Goal: Task Accomplishment & Management: Use online tool/utility

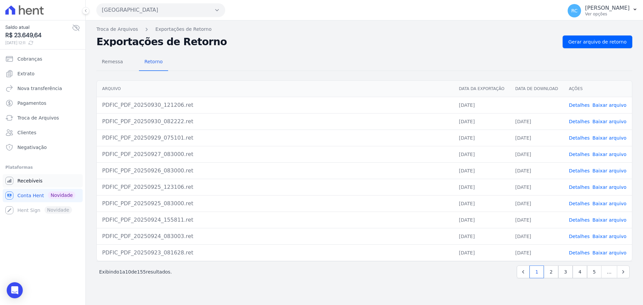
click at [28, 173] on li "Plataformas Você não possui Hent Sign ativado. Para saber mais, fale com a equi…" at bounding box center [42, 190] width 75 height 54
click at [28, 181] on span "Recebíveis" at bounding box center [29, 181] width 25 height 7
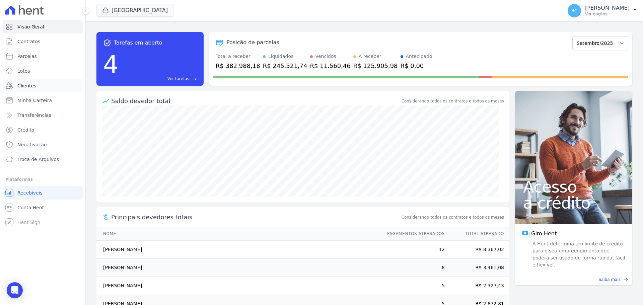
click at [38, 86] on link "Clientes" at bounding box center [43, 85] width 80 height 13
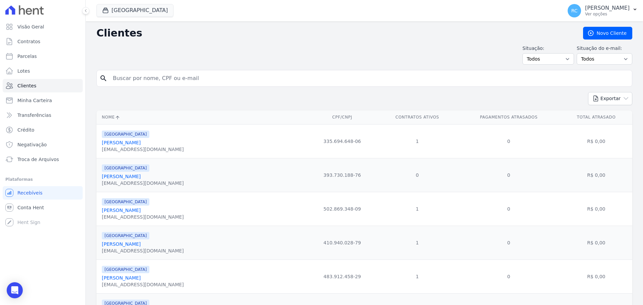
click at [185, 77] on input "search" at bounding box center [369, 78] width 521 height 13
type input "[PERSON_NAME][DEMOGRAPHIC_DATA] DA [PERSON_NAME]"
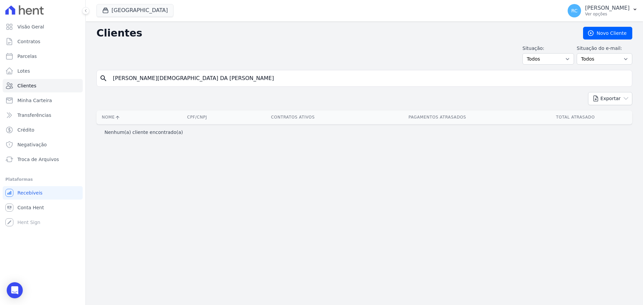
drag, startPoint x: 166, startPoint y: 77, endPoint x: 344, endPoint y: 36, distance: 182.8
click at [350, 41] on div "Clientes [GEOGRAPHIC_DATA] Situação: Todos Adimplentes Inadimplentes Situação d…" at bounding box center [364, 163] width 557 height 284
type input "[PERSON_NAME] DA SIL"
click at [141, 10] on button "[GEOGRAPHIC_DATA]" at bounding box center [134, 10] width 77 height 13
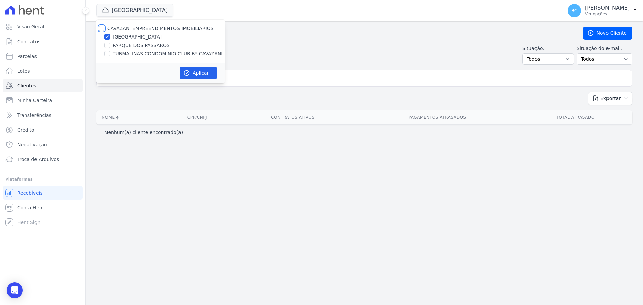
click at [101, 26] on input "CAVAZANI EMPREENDIMENTOS IMOBILIARIOS" at bounding box center [101, 28] width 5 height 5
checkbox input "true"
click at [210, 76] on button "Aplicar" at bounding box center [199, 73] width 38 height 13
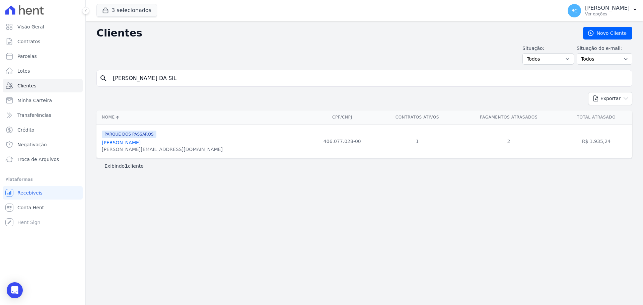
drag, startPoint x: 195, startPoint y: 78, endPoint x: 138, endPoint y: 73, distance: 57.8
click at [5, 87] on div "Visão Geral Contratos [GEOGRAPHIC_DATA] Lotes Clientes Minha Carteira Transferê…" at bounding box center [321, 152] width 643 height 305
paste input "GUSTAVO ALVES DE LUNAS"
type input "GUSTAVO ALVES DE LUNAS"
click at [40, 207] on span "Conta Hent" at bounding box center [30, 207] width 26 height 7
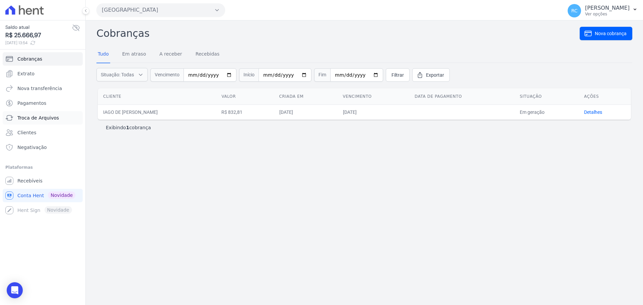
click at [43, 117] on span "Troca de Arquivos" at bounding box center [38, 118] width 42 height 7
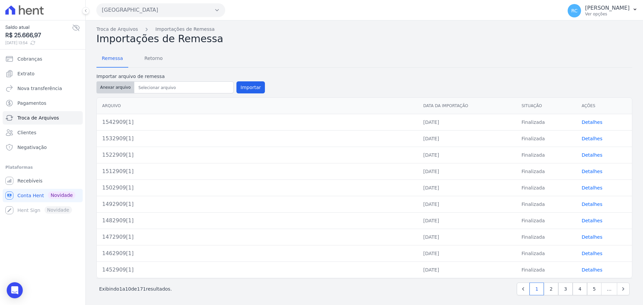
click at [118, 86] on button "Anexar arquivo" at bounding box center [115, 87] width 38 height 12
type input "1553009[1]"
click at [250, 83] on button "Importar" at bounding box center [250, 87] width 28 height 12
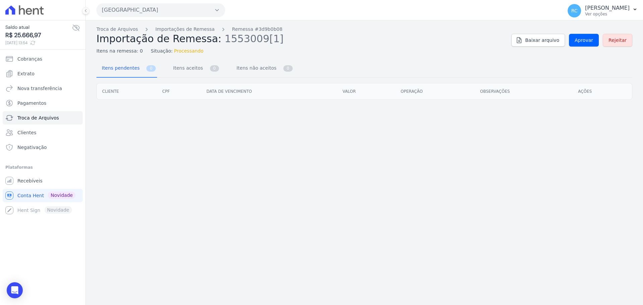
drag, startPoint x: 586, startPoint y: 27, endPoint x: 585, endPoint y: 39, distance: 12.4
click at [585, 30] on div "Troca de Arquivos Importações de Remessa Remessa #3d9b0b08 Importação de Remess…" at bounding box center [364, 40] width 536 height 29
click at [585, 40] on span "Aprovar" at bounding box center [584, 40] width 18 height 7
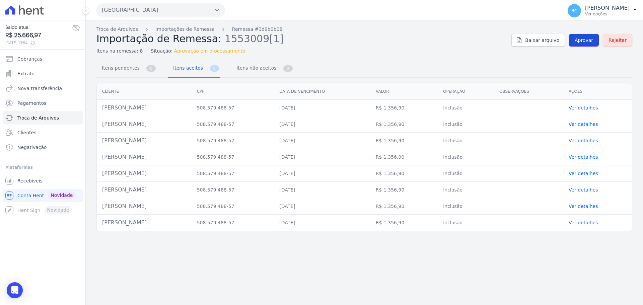
click at [593, 43] on span "Aprovar" at bounding box center [584, 40] width 18 height 7
click at [580, 42] on span "Aprovar" at bounding box center [584, 40] width 18 height 7
drag, startPoint x: 164, startPoint y: 108, endPoint x: 101, endPoint y: 112, distance: 63.7
click at [101, 112] on td "Gustavo Alves De Lunas" at bounding box center [144, 108] width 95 height 16
copy td "Gustavo Alves De Lunas"
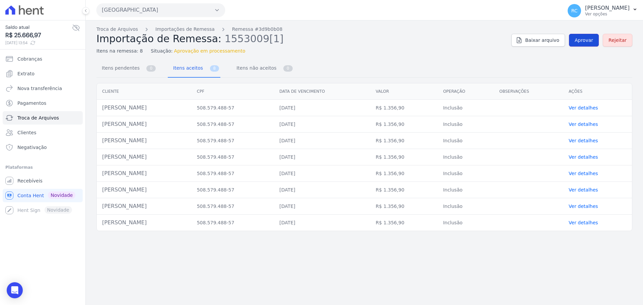
drag, startPoint x: 593, startPoint y: 36, endPoint x: 588, endPoint y: 42, distance: 7.6
click at [593, 36] on link "Aprovar" at bounding box center [584, 40] width 30 height 13
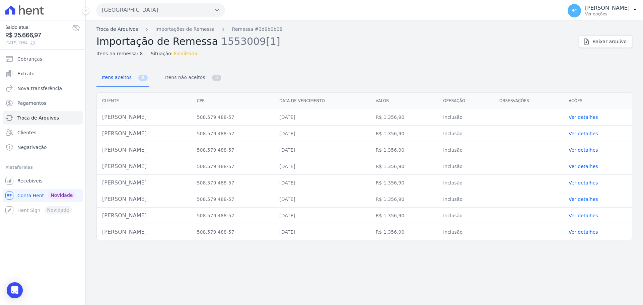
click at [120, 28] on link "Troca de Arquivos" at bounding box center [117, 29] width 42 height 7
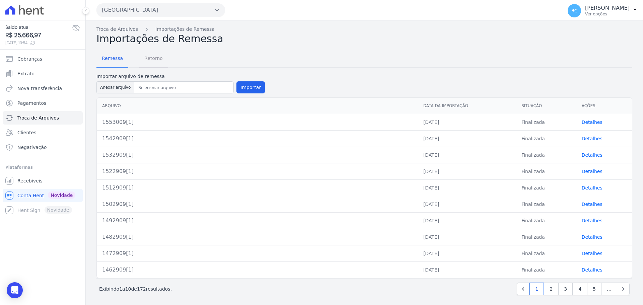
click at [154, 61] on span "Retorno" at bounding box center [153, 58] width 26 height 13
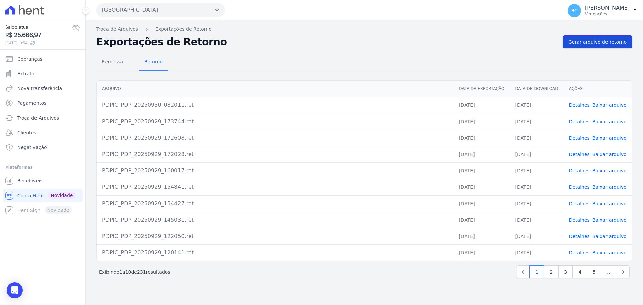
click at [590, 43] on span "Gerar arquivo de retorno" at bounding box center [597, 42] width 58 height 7
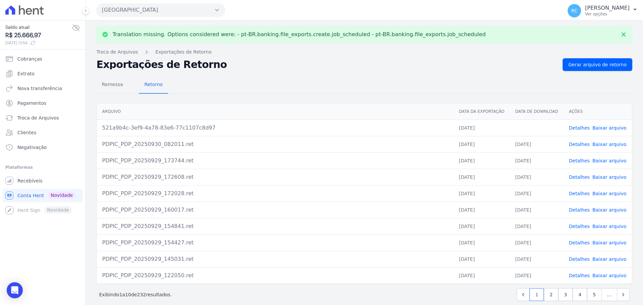
click at [594, 129] on link "Baixar arquivo" at bounding box center [610, 127] width 34 height 5
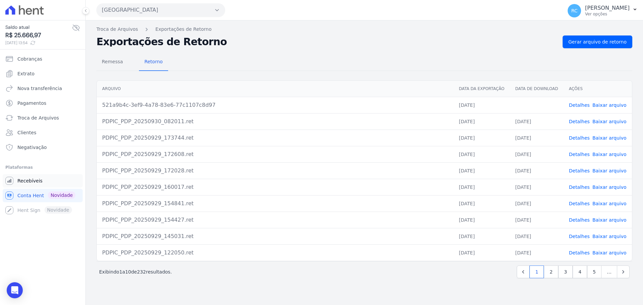
click at [35, 185] on link "Recebíveis" at bounding box center [43, 180] width 80 height 13
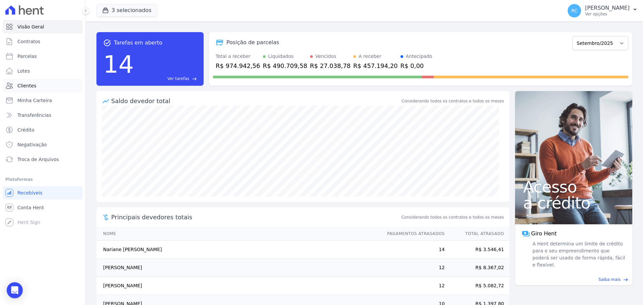
click at [32, 81] on link "Clientes" at bounding box center [43, 85] width 80 height 13
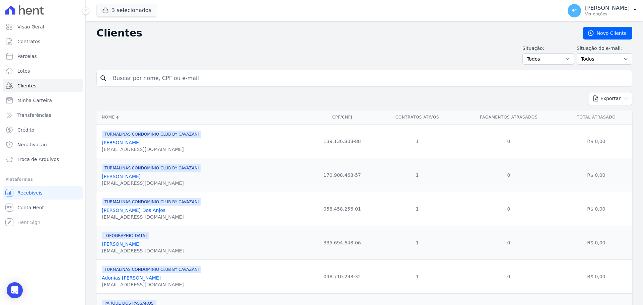
click at [159, 83] on input "search" at bounding box center [369, 78] width 521 height 13
paste input "Ariane Aparecida Rosa dos Santos"
type input "Ariane Aparecida Rosa dos Santos"
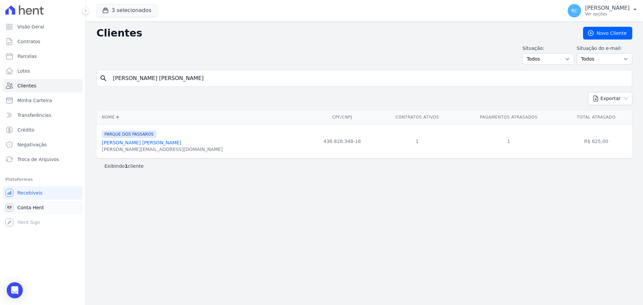
click at [33, 205] on span "Conta Hent" at bounding box center [30, 207] width 26 height 7
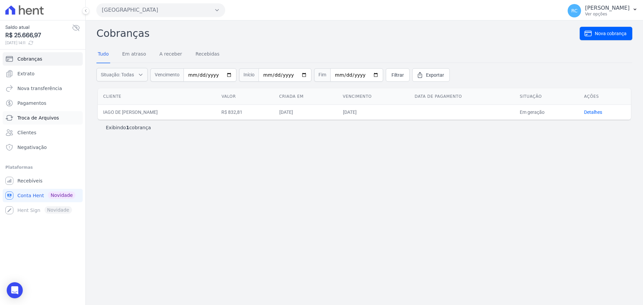
click at [31, 121] on link "Troca de Arquivos" at bounding box center [43, 117] width 80 height 13
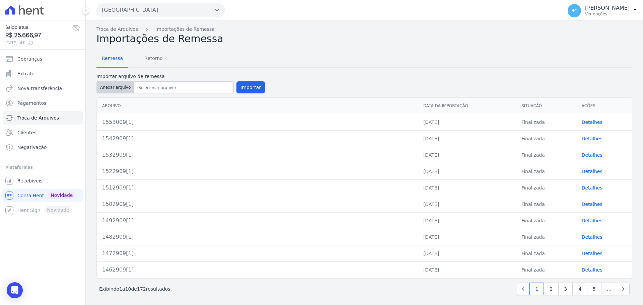
click at [119, 89] on button "Anexar arquivo" at bounding box center [115, 87] width 38 height 12
type input "1563009[1]"
click at [240, 89] on button "Importar" at bounding box center [250, 87] width 28 height 12
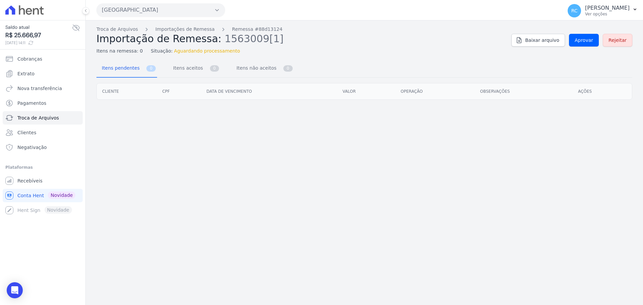
click at [585, 50] on div "Troca de Arquivos Importações de Remessa Remessa #88d13124 Importação de Remess…" at bounding box center [364, 40] width 536 height 29
click at [586, 46] on link "Aprovar" at bounding box center [584, 40] width 30 height 13
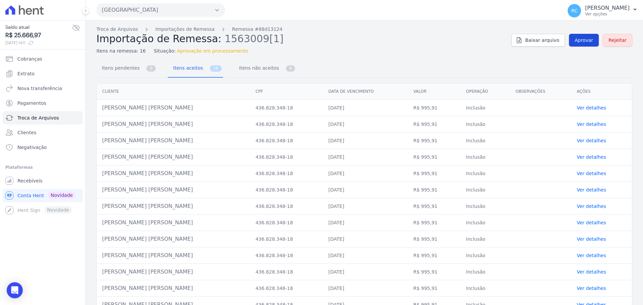
click at [582, 34] on link "Aprovar" at bounding box center [584, 40] width 30 height 13
drag, startPoint x: 184, startPoint y: 107, endPoint x: 122, endPoint y: 107, distance: 62.0
click at [105, 110] on td "Ariane Aparecida Rosa Dos Santos" at bounding box center [173, 108] width 153 height 16
click at [31, 182] on span "Recebíveis" at bounding box center [29, 181] width 25 height 7
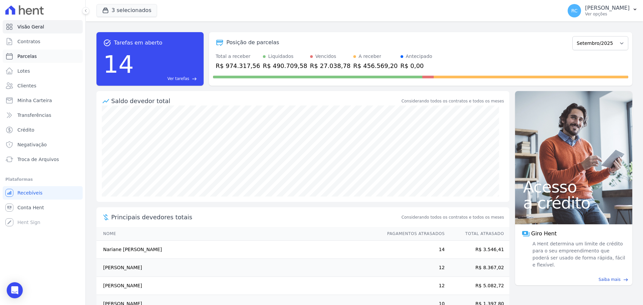
click at [42, 55] on link "Parcelas" at bounding box center [43, 56] width 80 height 13
select select
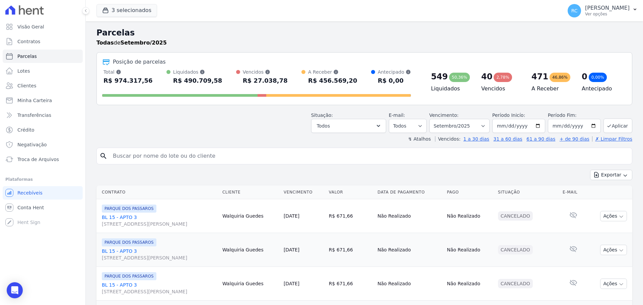
click at [149, 158] on input "search" at bounding box center [369, 155] width 521 height 13
paste input "ELIESER ALVES DE OLIVEIRA"
type input "ELIESER ALVES DE OLIVEIRA"
select select
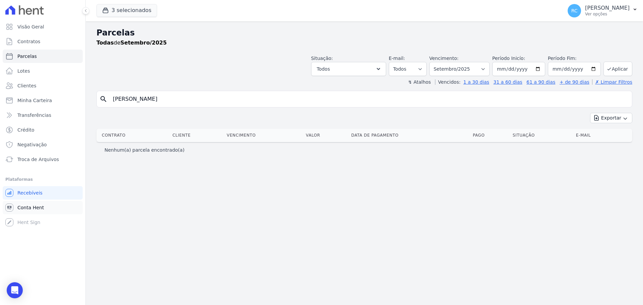
click at [34, 212] on link "Conta Hent" at bounding box center [43, 207] width 80 height 13
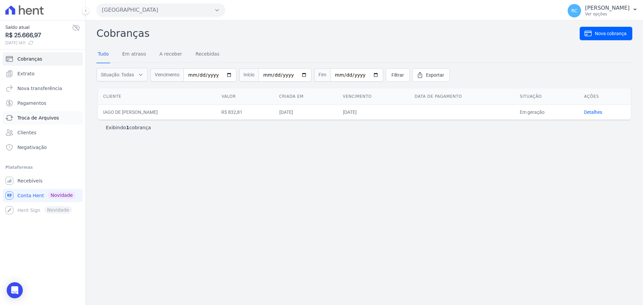
click at [29, 117] on span "Troca de Arquivos" at bounding box center [38, 118] width 42 height 7
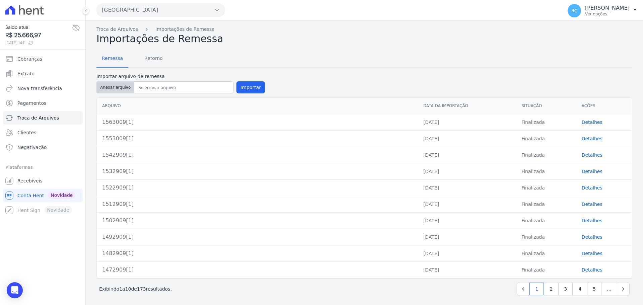
click at [119, 85] on button "Anexar arquivo" at bounding box center [115, 87] width 38 height 12
type input "1563009[1]"
click at [242, 86] on button "Importar" at bounding box center [250, 87] width 28 height 12
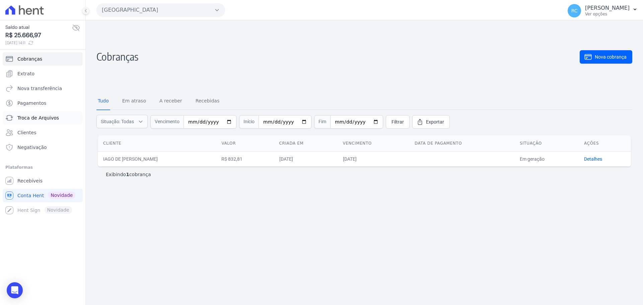
click at [36, 114] on link "Troca de Arquivos" at bounding box center [43, 117] width 80 height 13
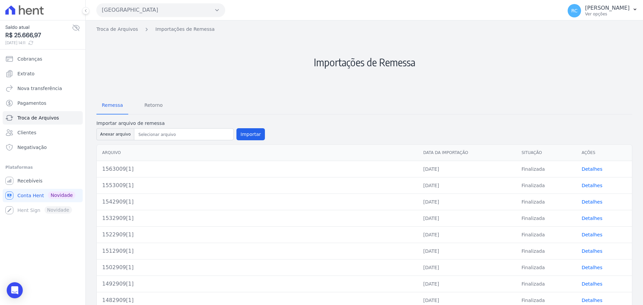
drag, startPoint x: 115, startPoint y: 138, endPoint x: 346, endPoint y: 3, distance: 267.7
click at [287, 53] on div "Troca de Arquivos Importações de Remessa Importações de Remessa Remessa Retorno…" at bounding box center [364, 187] width 557 height 334
click at [118, 135] on button "Anexar arquivo" at bounding box center [115, 134] width 38 height 12
click at [112, 136] on button "Anexar arquivo" at bounding box center [115, 134] width 38 height 12
type input "1563009[1]"
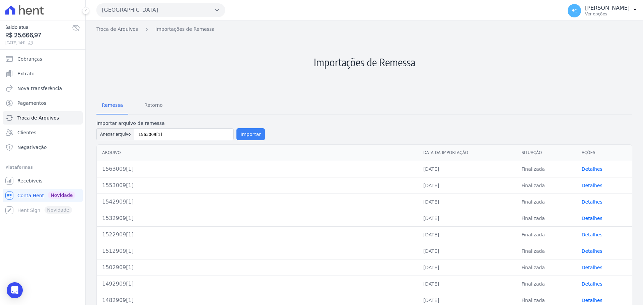
click at [254, 135] on button "Importar" at bounding box center [250, 134] width 28 height 12
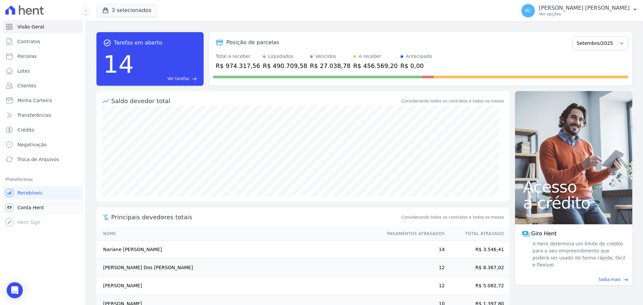
click at [34, 208] on span "Conta Hent" at bounding box center [30, 207] width 26 height 7
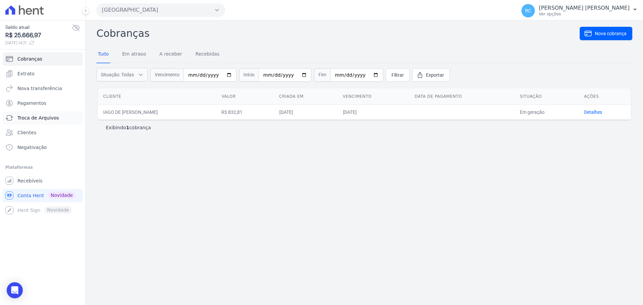
click at [26, 118] on span "Troca de Arquivos" at bounding box center [38, 118] width 42 height 7
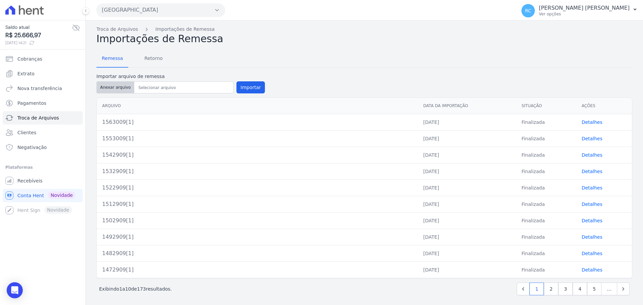
click at [121, 87] on button "Anexar arquivo" at bounding box center [115, 87] width 38 height 12
type input "1573009[1]"
click at [253, 88] on button "Importar" at bounding box center [250, 87] width 28 height 12
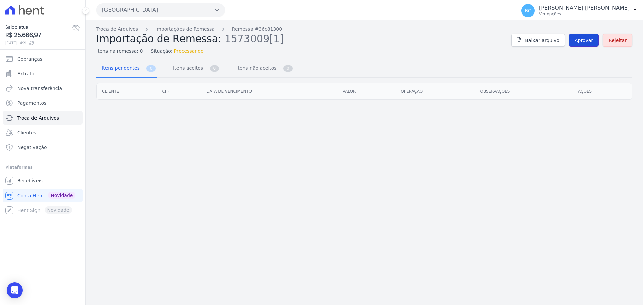
click at [583, 39] on span "Aprovar" at bounding box center [584, 40] width 18 height 7
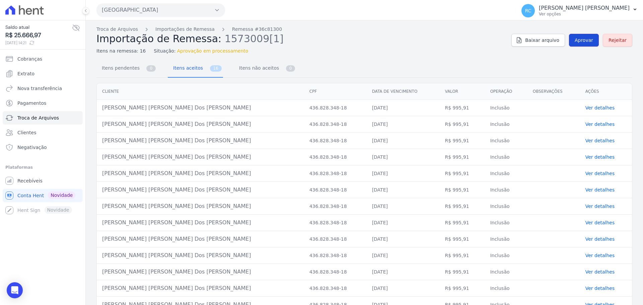
click at [581, 43] on span "Aprovar" at bounding box center [584, 40] width 18 height 7
click at [582, 36] on link "Aprovar" at bounding box center [584, 40] width 30 height 13
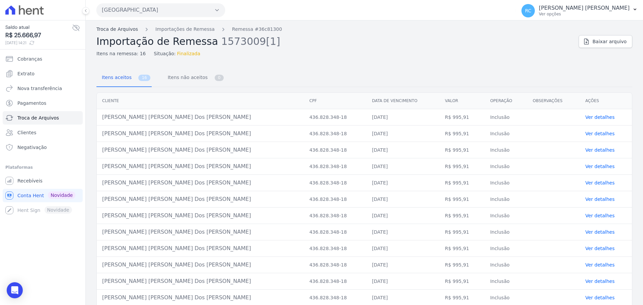
click at [121, 26] on link "Troca de Arquivos" at bounding box center [117, 29] width 42 height 7
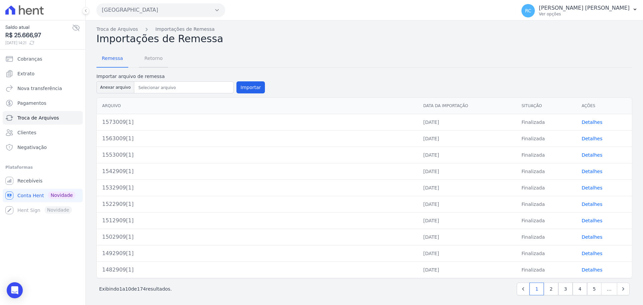
click at [161, 59] on span "Retorno" at bounding box center [153, 58] width 26 height 13
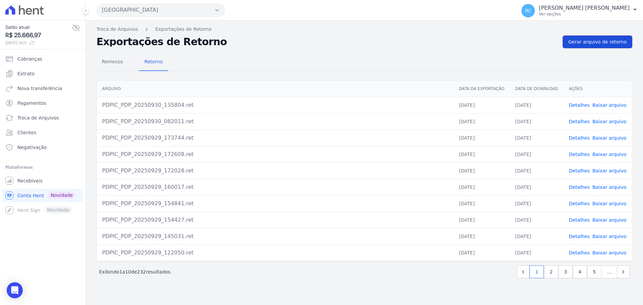
click at [626, 39] on span "Gerar arquivo de retorno" at bounding box center [597, 42] width 58 height 7
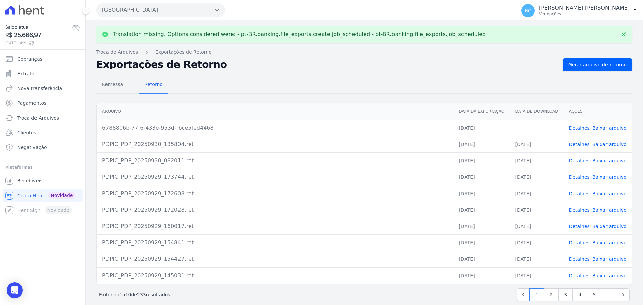
click at [594, 127] on link "Baixar arquivo" at bounding box center [610, 127] width 34 height 5
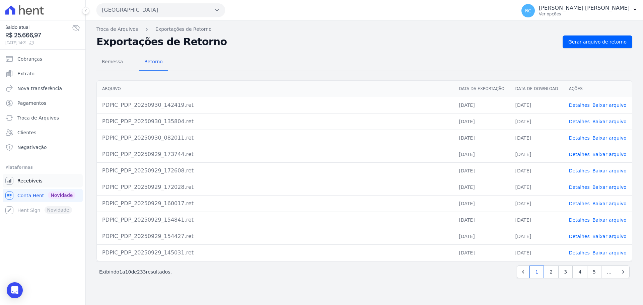
click at [29, 178] on span "Recebíveis" at bounding box center [29, 181] width 25 height 7
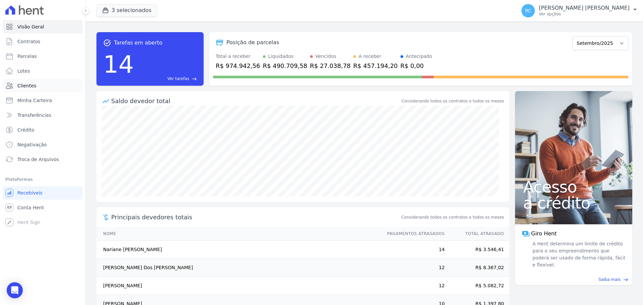
click at [43, 84] on link "Clientes" at bounding box center [43, 85] width 80 height 13
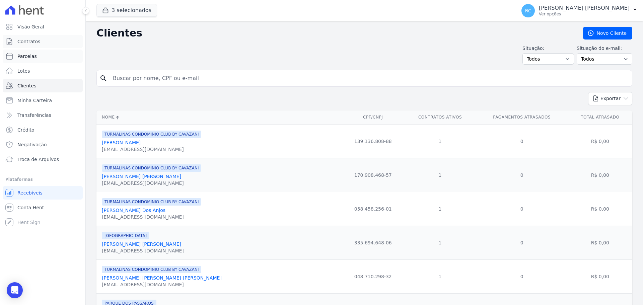
drag, startPoint x: 45, startPoint y: 48, endPoint x: 39, endPoint y: 58, distance: 11.6
click at [45, 48] on ul "Visão Geral Contratos Parcelas Lotes Clientes Minha Carteira Transferências Cré…" at bounding box center [43, 93] width 80 height 146
click at [39, 58] on link "Parcelas" at bounding box center [43, 56] width 80 height 13
select select
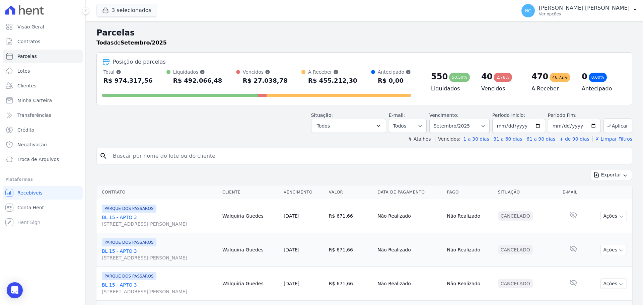
click at [35, 58] on link "Parcelas" at bounding box center [43, 56] width 80 height 13
click at [144, 161] on div "search" at bounding box center [364, 156] width 536 height 17
drag, startPoint x: 144, startPoint y: 160, endPoint x: 152, endPoint y: 141, distance: 20.9
click at [144, 160] on input "search" at bounding box center [369, 155] width 521 height 13
type input "sa"
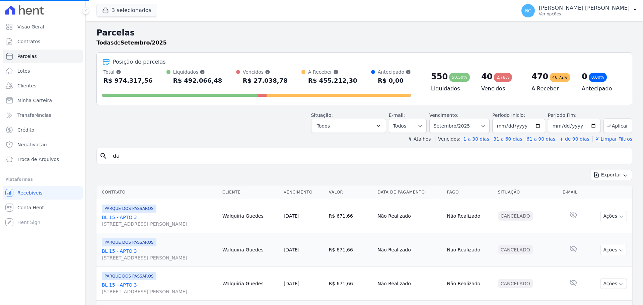
type input "dan"
select select
click at [143, 161] on input "search" at bounding box center [369, 155] width 521 height 13
type input "daniela maria"
select select
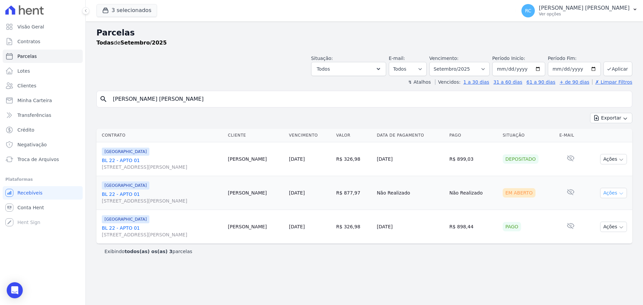
click at [614, 193] on button "Ações" at bounding box center [613, 193] width 27 height 10
click at [596, 245] on link "Liquidação Manual" at bounding box center [611, 245] width 64 height 12
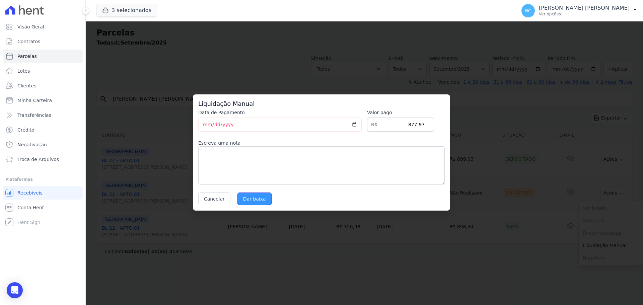
click at [254, 198] on input "Dar baixa" at bounding box center [254, 199] width 34 height 13
select select
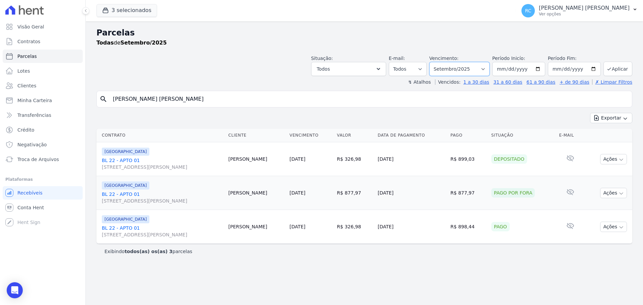
click at [460, 69] on select "Filtrar por período ──────── Todos os meses Dezembro/2021 Janeiro/2022 Fevereir…" at bounding box center [459, 69] width 60 height 14
select select "12/2025"
click at [439, 62] on select "Filtrar por período ──────── Todos os meses Dezembro/2021 Janeiro/2022 Fevereir…" at bounding box center [459, 69] width 60 height 14
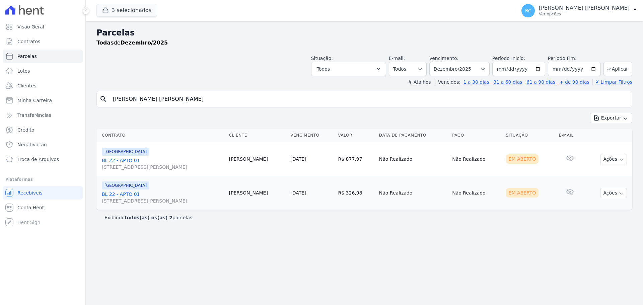
select select
drag, startPoint x: 169, startPoint y: 99, endPoint x: 61, endPoint y: 112, distance: 109.6
click at [60, 110] on div "Visão Geral Contratos Parcelas Lotes Clientes Minha Carteira Transferências Cré…" at bounding box center [321, 152] width 643 height 305
paste input "Daniele Maria Almeida Lopes"
type input "Daniele Maria Almeida Lopes"
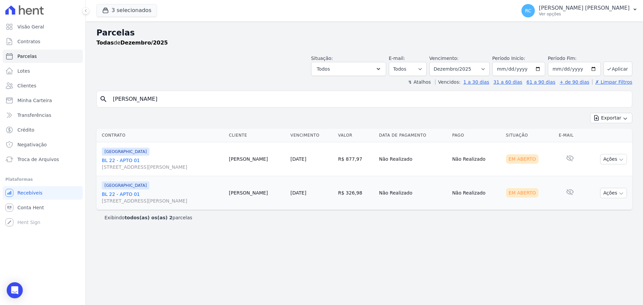
select select
click at [618, 158] on button "Ações" at bounding box center [613, 159] width 27 height 10
click at [599, 175] on link "Ver boleto" at bounding box center [611, 174] width 64 height 12
drag, startPoint x: 204, startPoint y: 97, endPoint x: 71, endPoint y: 105, distance: 133.5
click at [7, 120] on div "Visão Geral Contratos Parcelas Lotes Clientes Minha Carteira Transferências Cré…" at bounding box center [321, 152] width 643 height 305
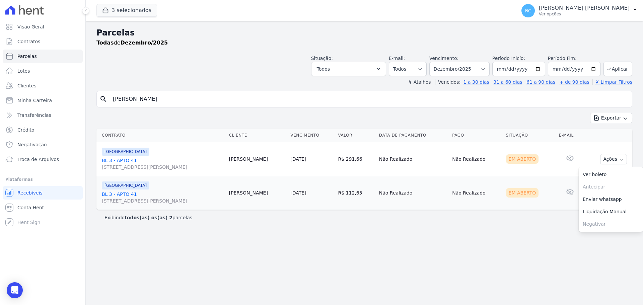
paste input "Riquelmy Junior Souza de andrade"
type input "Riquelmy Junior Souza de andrade"
select select
click at [119, 6] on button "3 selecionados" at bounding box center [126, 10] width 61 height 13
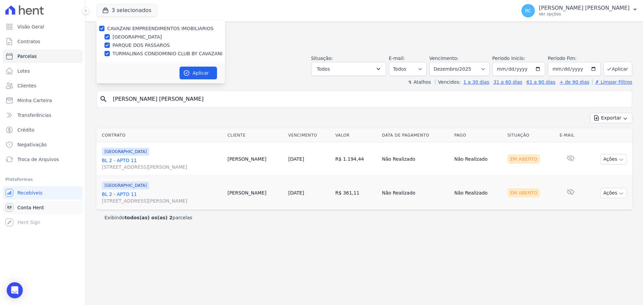
click at [21, 207] on span "Conta Hent" at bounding box center [30, 207] width 26 height 7
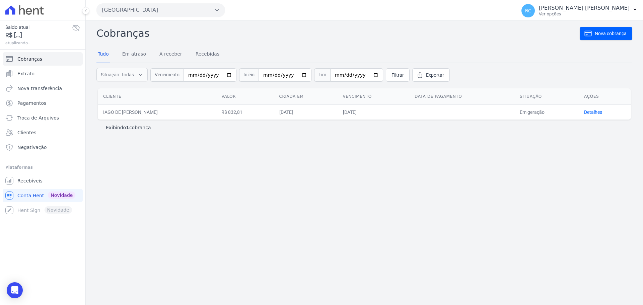
click at [151, 10] on button "[GEOGRAPHIC_DATA]" at bounding box center [160, 9] width 129 height 13
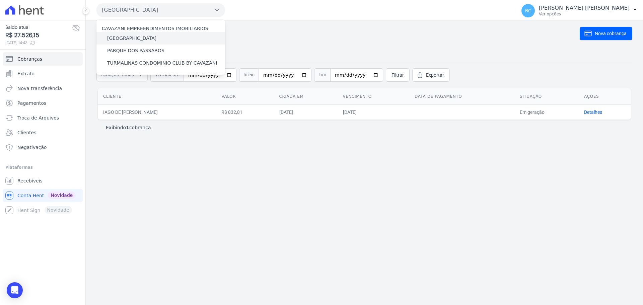
click at [137, 35] on label "[GEOGRAPHIC_DATA]" at bounding box center [131, 38] width 49 height 7
click at [0, 0] on input "[GEOGRAPHIC_DATA]" at bounding box center [0, 0] width 0 height 0
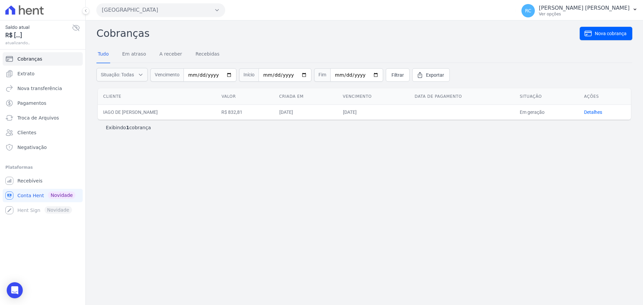
click at [167, 10] on button "[GEOGRAPHIC_DATA]" at bounding box center [160, 9] width 129 height 13
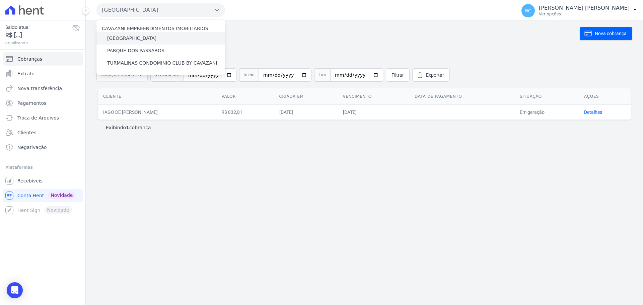
click at [131, 38] on label "[GEOGRAPHIC_DATA]" at bounding box center [131, 38] width 49 height 7
click at [0, 0] on input "[GEOGRAPHIC_DATA]" at bounding box center [0, 0] width 0 height 0
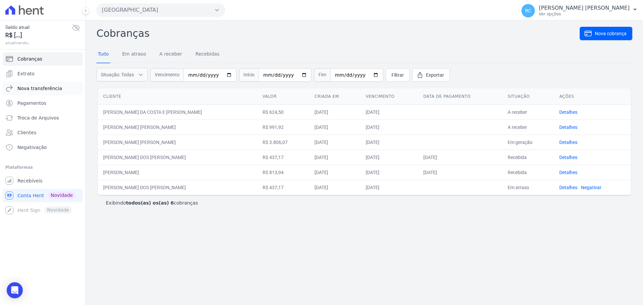
click at [38, 89] on span "Nova transferência" at bounding box center [39, 88] width 45 height 7
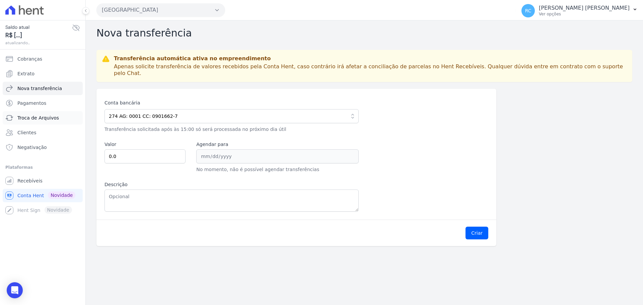
click at [39, 121] on link "Troca de Arquivos" at bounding box center [43, 117] width 80 height 13
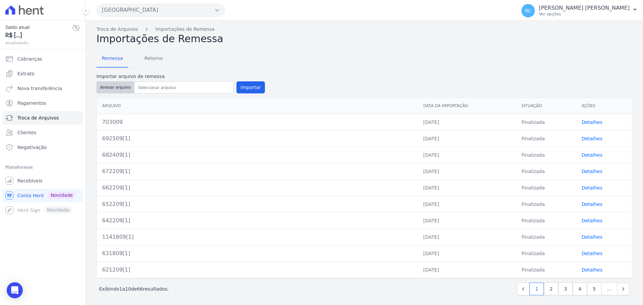
click at [119, 90] on button "Anexar arquivo" at bounding box center [115, 87] width 38 height 12
type input "713009[1]"
click at [186, 82] on div at bounding box center [183, 87] width 99 height 12
drag, startPoint x: 246, startPoint y: 94, endPoint x: 248, endPoint y: 89, distance: 5.8
click at [246, 93] on div "Importar arquivo de remessa Anexar arquivo Importar" at bounding box center [180, 84] width 168 height 22
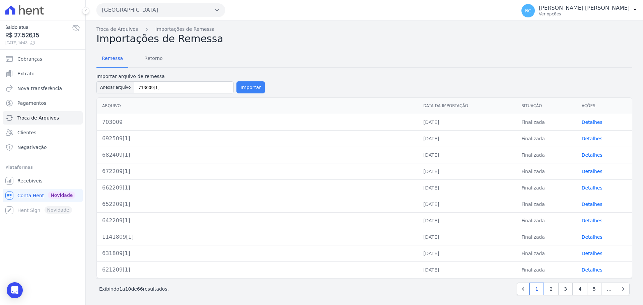
click at [248, 89] on button "Importar" at bounding box center [250, 87] width 28 height 12
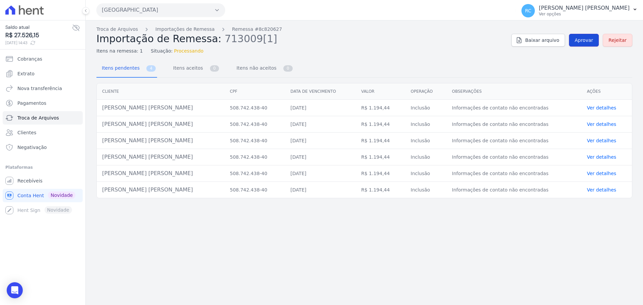
click at [587, 43] on span "Aprovar" at bounding box center [584, 40] width 18 height 7
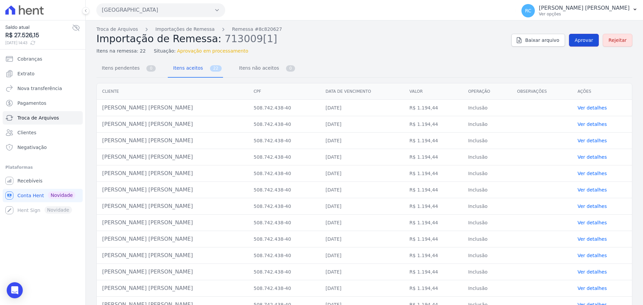
click at [581, 41] on span "Aprovar" at bounding box center [584, 40] width 18 height 7
click at [38, 179] on span "Recebíveis" at bounding box center [29, 181] width 25 height 7
click at [30, 180] on span "Recebíveis" at bounding box center [29, 181] width 25 height 7
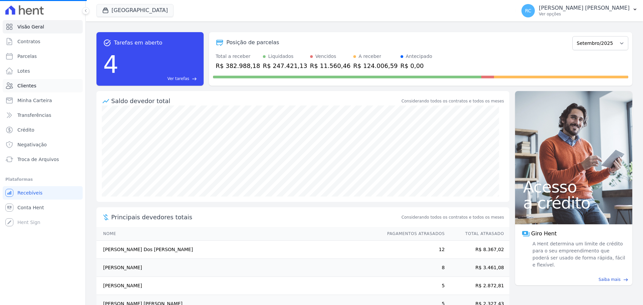
click at [32, 86] on span "Clientes" at bounding box center [26, 85] width 19 height 7
click at [29, 89] on link "Clientes" at bounding box center [43, 85] width 80 height 13
click at [43, 82] on link "Clientes" at bounding box center [43, 85] width 80 height 13
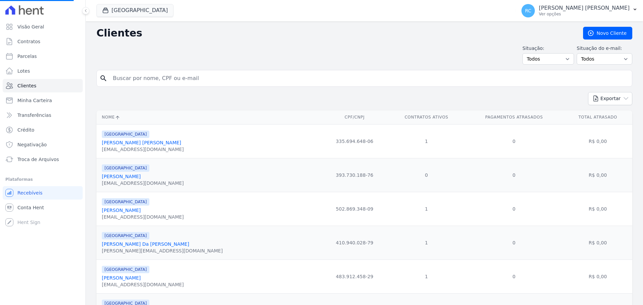
click at [151, 77] on input "search" at bounding box center [369, 78] width 521 height 13
paste input "LUCAS BRANDAO DOS SANTOS"
type input "LUCAS BRANDAO DOS SANTOS"
drag, startPoint x: 144, startPoint y: 21, endPoint x: 147, endPoint y: 17, distance: 4.6
click at [145, 20] on div "Parque Das Flores CAVAZANI EMPREENDIMENTOS IMOBILIARIOS PARQUE DAS FLORES PARQU…" at bounding box center [304, 11] width 417 height 22
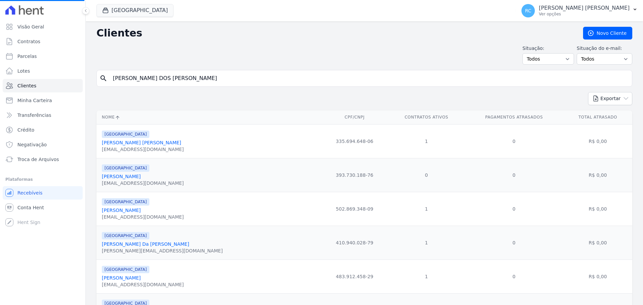
click at [147, 17] on span "[GEOGRAPHIC_DATA]" at bounding box center [134, 10] width 77 height 13
click at [147, 11] on button "[GEOGRAPHIC_DATA]" at bounding box center [134, 10] width 77 height 13
click at [102, 27] on h2 "Clientes" at bounding box center [334, 33] width 476 height 12
drag, startPoint x: 125, startPoint y: 12, endPoint x: 109, endPoint y: 24, distance: 20.1
click at [124, 13] on button "[GEOGRAPHIC_DATA]" at bounding box center [134, 10] width 77 height 13
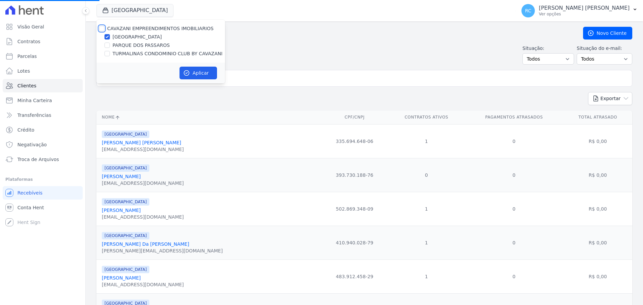
click at [103, 28] on input "CAVAZANI EMPREENDIMENTOS IMOBILIARIOS" at bounding box center [101, 28] width 5 height 5
checkbox input "true"
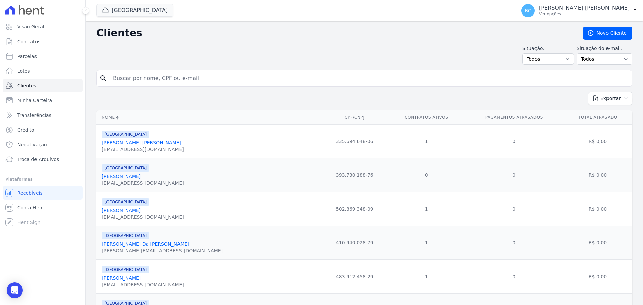
click at [179, 76] on input "search" at bounding box center [369, 78] width 521 height 13
click at [131, 14] on button "[GEOGRAPHIC_DATA]" at bounding box center [134, 10] width 77 height 13
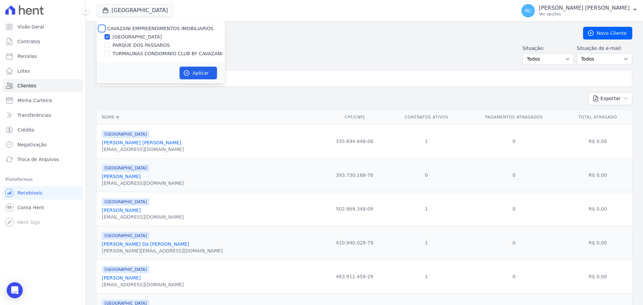
click at [101, 27] on input "CAVAZANI EMPREENDIMENTOS IMOBILIARIOS" at bounding box center [101, 28] width 5 height 5
checkbox input "true"
click at [197, 77] on button "Aplicar" at bounding box center [199, 73] width 38 height 13
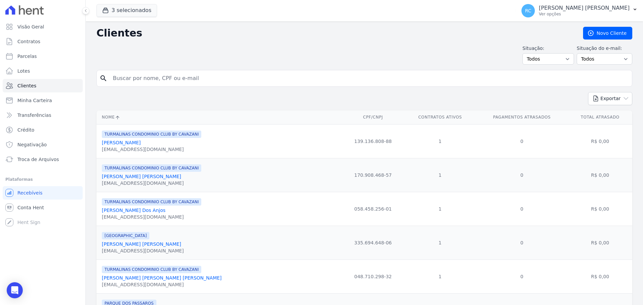
click at [180, 81] on input "search" at bounding box center [369, 78] width 521 height 13
paste input "LUCAS BRANDAO DOS SANTOS"
type input "LUCAS BRANDAO DOS SANTOS"
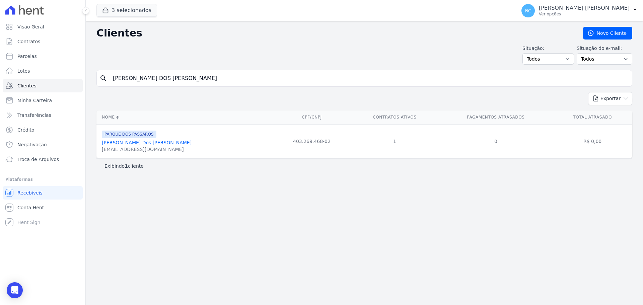
drag, startPoint x: 78, startPoint y: 87, endPoint x: 117, endPoint y: 67, distance: 44.0
click at [43, 89] on div "Visão Geral Contratos [GEOGRAPHIC_DATA] Lotes Clientes Minha Carteira Transferê…" at bounding box center [321, 152] width 643 height 305
click at [38, 207] on span "Conta Hent" at bounding box center [30, 207] width 26 height 7
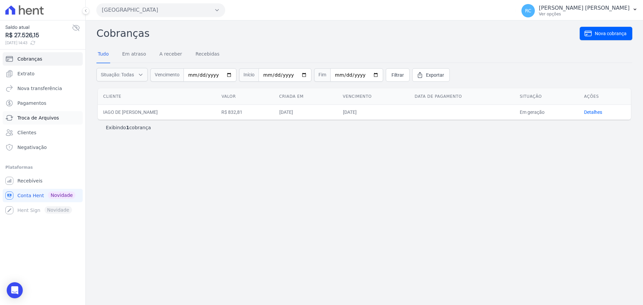
click at [42, 118] on span "Troca de Arquivos" at bounding box center [38, 118] width 42 height 7
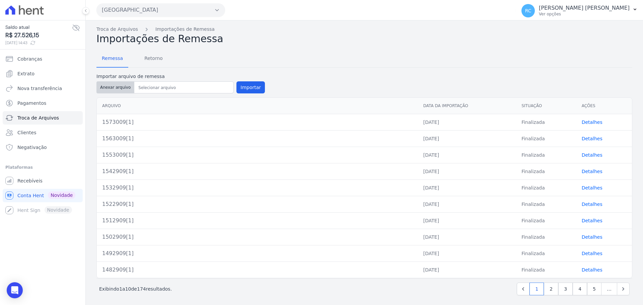
click at [112, 88] on button "Anexar arquivo" at bounding box center [115, 87] width 38 height 12
type input "1583009[1]"
click at [236, 85] on button "Importar" at bounding box center [250, 87] width 28 height 12
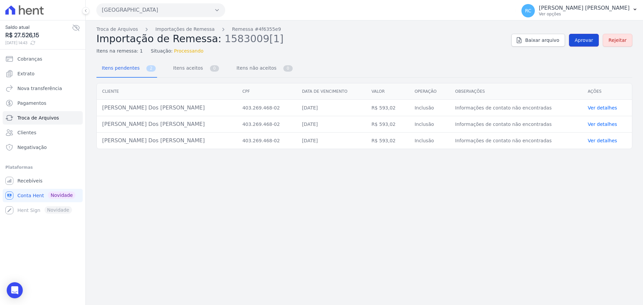
click at [585, 39] on span "Aprovar" at bounding box center [584, 40] width 18 height 7
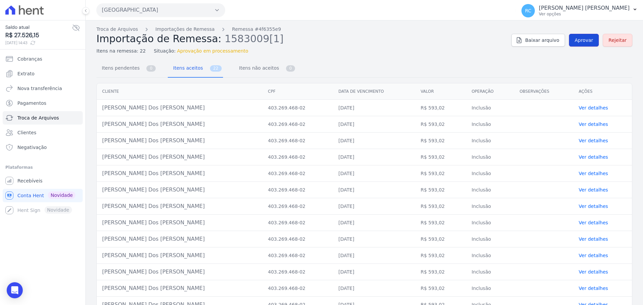
click at [583, 39] on span "Aprovar" at bounding box center [584, 40] width 18 height 7
click at [589, 43] on span "Aprovar" at bounding box center [584, 40] width 18 height 7
click at [126, 29] on link "Troca de Arquivos" at bounding box center [117, 29] width 42 height 7
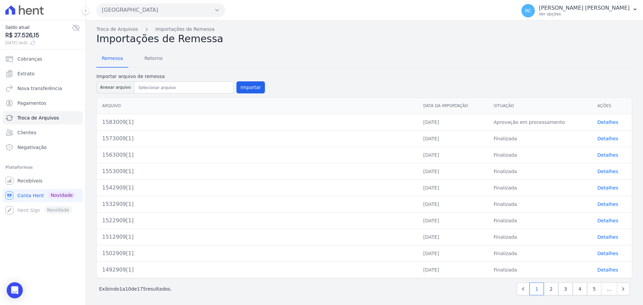
click at [605, 141] on link "Detalhes" at bounding box center [608, 138] width 21 height 5
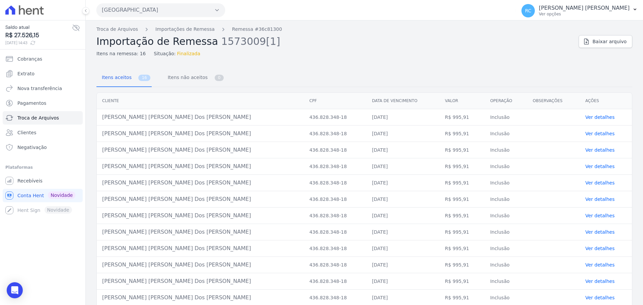
click at [167, 12] on button "[GEOGRAPHIC_DATA]" at bounding box center [160, 9] width 129 height 13
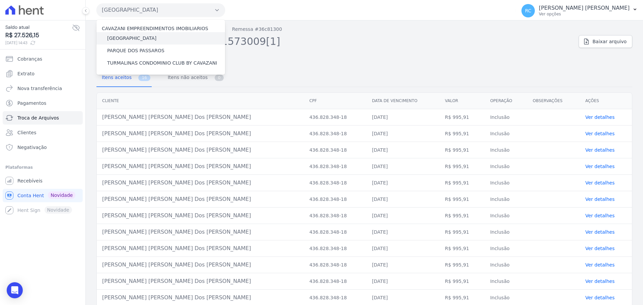
click at [135, 39] on label "[GEOGRAPHIC_DATA]" at bounding box center [131, 38] width 49 height 7
click at [0, 0] on input "[GEOGRAPHIC_DATA]" at bounding box center [0, 0] width 0 height 0
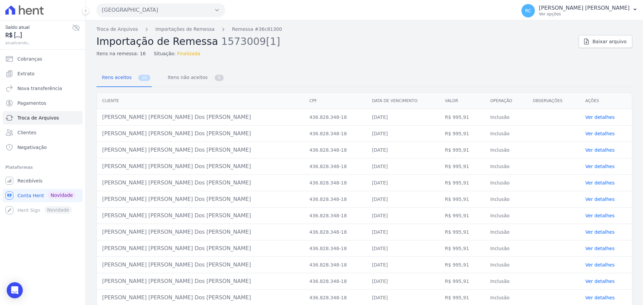
click at [147, 13] on button "[GEOGRAPHIC_DATA]" at bounding box center [160, 9] width 129 height 13
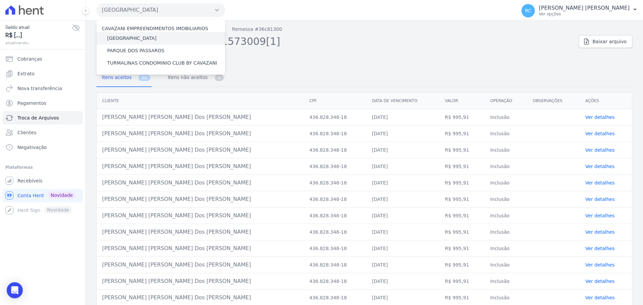
click at [134, 39] on label "[GEOGRAPHIC_DATA]" at bounding box center [131, 38] width 49 height 7
click at [0, 0] on input "[GEOGRAPHIC_DATA]" at bounding box center [0, 0] width 0 height 0
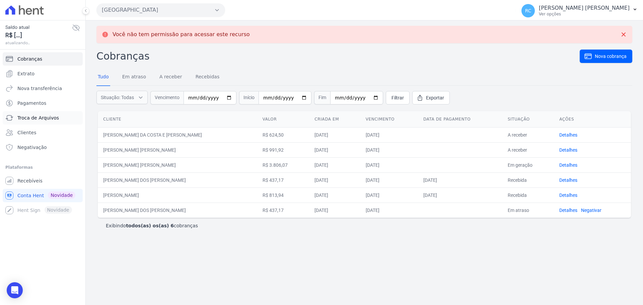
click at [44, 122] on link "Troca de Arquivos" at bounding box center [43, 117] width 80 height 13
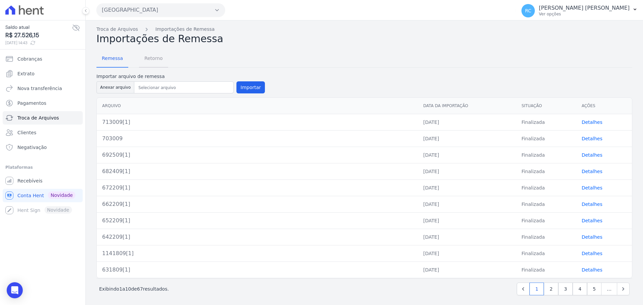
click at [144, 64] on span "Retorno" at bounding box center [153, 58] width 26 height 13
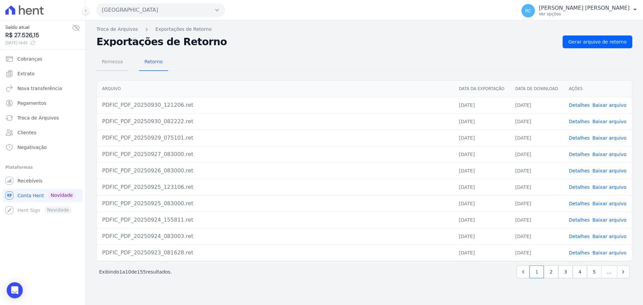
click at [110, 61] on span "Remessa" at bounding box center [112, 61] width 29 height 13
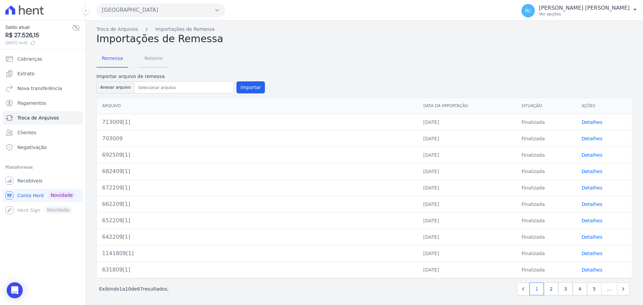
click at [146, 57] on span "Retorno" at bounding box center [153, 58] width 26 height 13
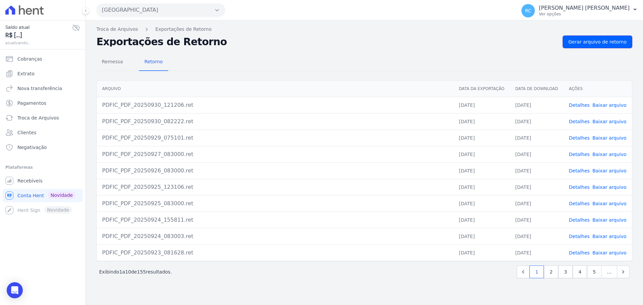
click at [595, 37] on link "Gerar arquivo de retorno" at bounding box center [598, 42] width 70 height 13
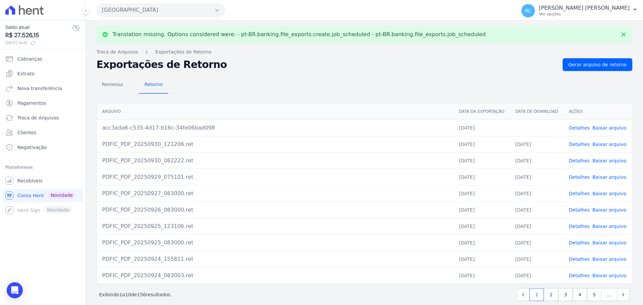
click at [607, 127] on link "Baixar arquivo" at bounding box center [610, 127] width 34 height 5
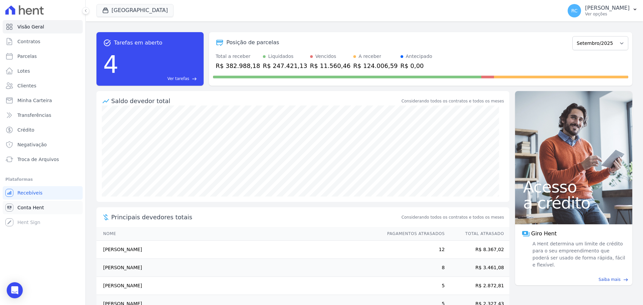
click at [43, 207] on link "Conta Hent" at bounding box center [43, 207] width 80 height 13
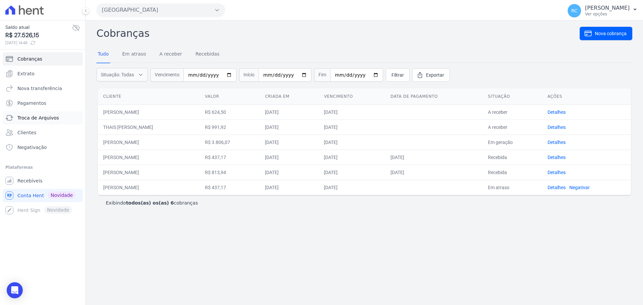
click at [43, 117] on span "Troca de Arquivos" at bounding box center [38, 118] width 42 height 7
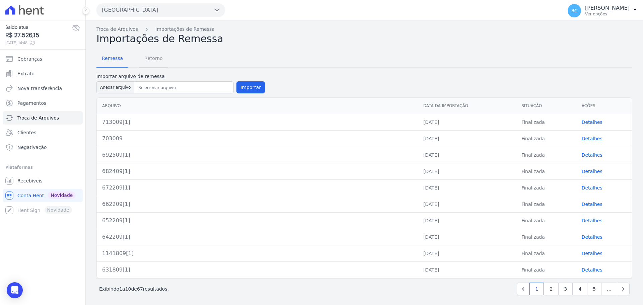
click at [154, 61] on span "Retorno" at bounding box center [153, 58] width 26 height 13
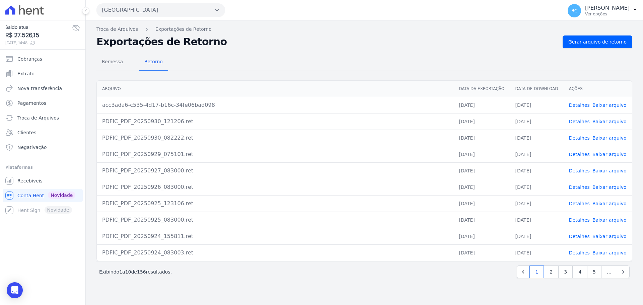
click at [594, 48] on div "Remessa Retorno [GEOGRAPHIC_DATA] Data da Exportação Data de Download Ações acc…" at bounding box center [364, 166] width 536 height 237
click at [601, 42] on span "Gerar arquivo de retorno" at bounding box center [597, 42] width 58 height 7
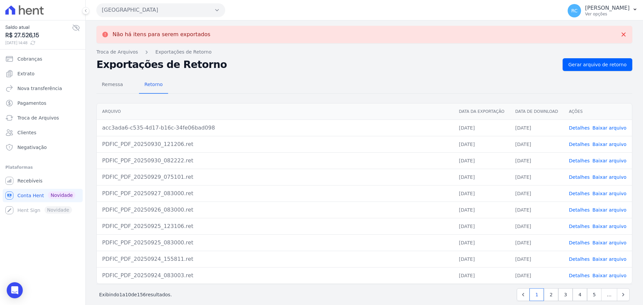
click at [575, 128] on link "Detalhes" at bounding box center [579, 127] width 21 height 5
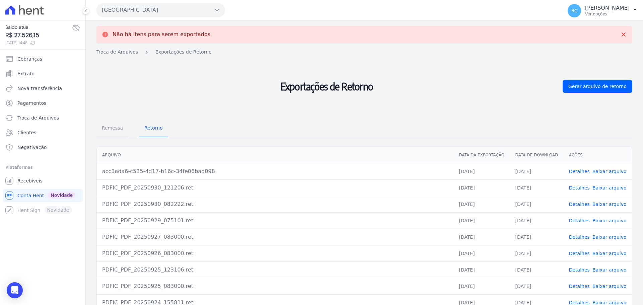
click at [105, 136] on link "Remessa" at bounding box center [112, 128] width 32 height 17
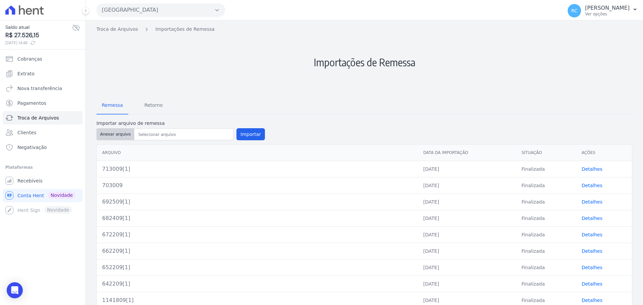
click at [109, 134] on button "Anexar arquivo" at bounding box center [115, 134] width 38 height 12
click at [116, 134] on button "Anexar arquivo" at bounding box center [115, 134] width 38 height 12
drag, startPoint x: 368, startPoint y: 158, endPoint x: 569, endPoint y: 173, distance: 201.5
click at [567, 174] on table "Arquivo Data da Importação Situação Ações 713009[1] [DATE] Finalizada Detalhes …" at bounding box center [364, 235] width 535 height 180
click at [582, 168] on link "Detalhes" at bounding box center [592, 168] width 21 height 5
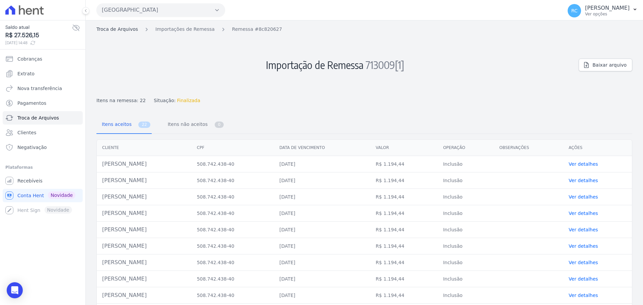
click at [124, 30] on link "Troca de Arquivos" at bounding box center [117, 29] width 42 height 7
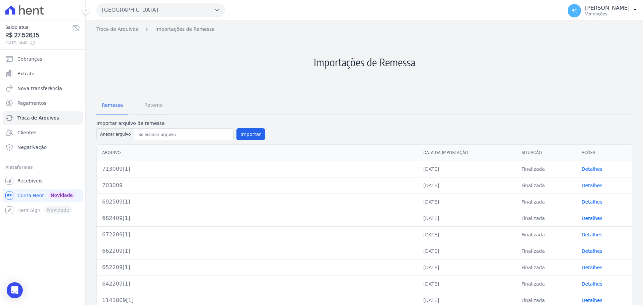
click at [156, 106] on span "Retorno" at bounding box center [153, 104] width 26 height 13
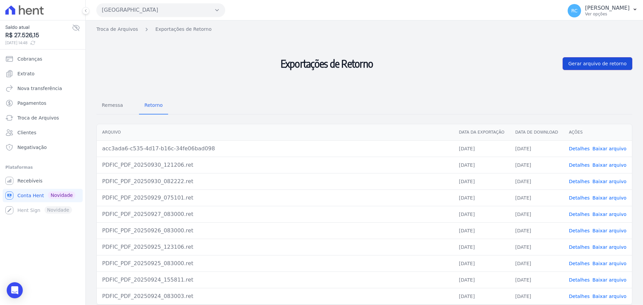
click at [609, 61] on span "Gerar arquivo de retorno" at bounding box center [597, 63] width 58 height 7
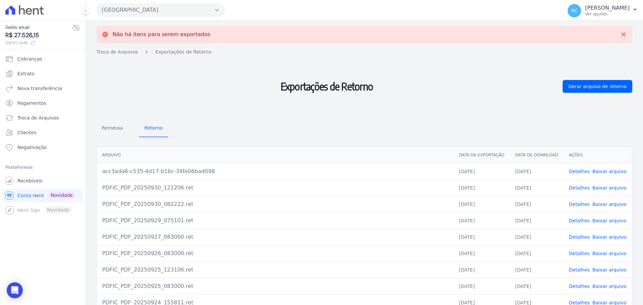
click at [577, 172] on link "Detalhes" at bounding box center [579, 171] width 21 height 5
click at [575, 187] on link "Detalhes" at bounding box center [579, 187] width 21 height 5
click at [599, 87] on span "Gerar arquivo de retorno" at bounding box center [597, 86] width 58 height 7
click at [110, 128] on span "Remessa" at bounding box center [112, 127] width 29 height 13
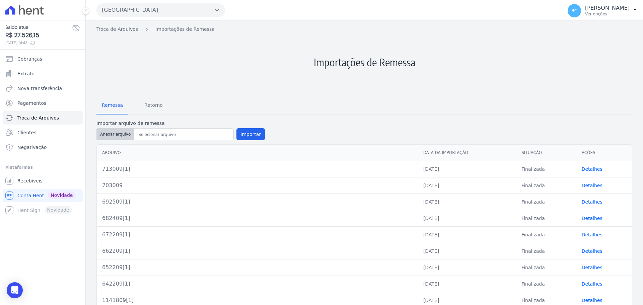
click at [112, 139] on button "Anexar arquivo" at bounding box center [115, 134] width 38 height 12
type input "1583009[1]"
click at [241, 135] on button "Importar" at bounding box center [250, 134] width 28 height 12
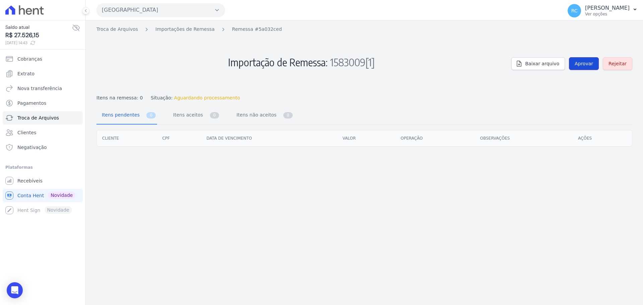
click at [585, 64] on span "Aprovar" at bounding box center [584, 63] width 18 height 7
click at [590, 64] on span "Aprovar" at bounding box center [584, 63] width 18 height 7
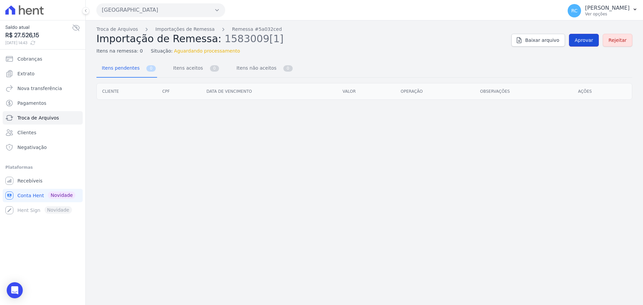
click at [588, 41] on span "Aprovar" at bounding box center [584, 40] width 18 height 7
click at [290, 270] on div "Troca de Arquivos Importações de Remessa Remessa #5a032ced Importação de Remess…" at bounding box center [364, 162] width 557 height 285
click at [582, 42] on span "Aprovar" at bounding box center [584, 40] width 18 height 7
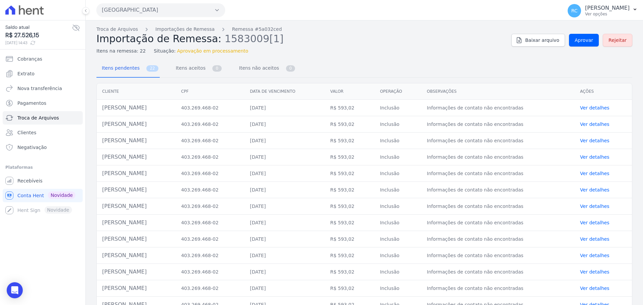
click at [399, 60] on div "Troca de Arquivos Importações de Remessa Remessa #5a032ced Importação de Remess…" at bounding box center [364, 243] width 557 height 446
click at [622, 43] on link "Rejeitar" at bounding box center [617, 40] width 29 height 13
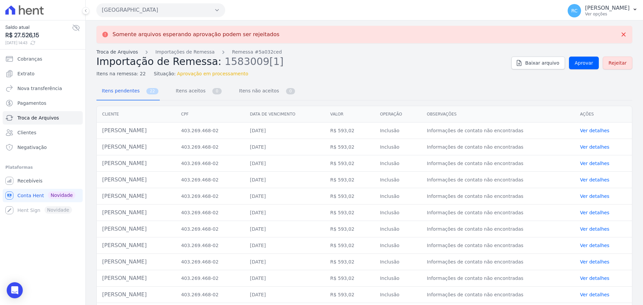
click at [115, 54] on link "Troca de Arquivos" at bounding box center [117, 52] width 42 height 7
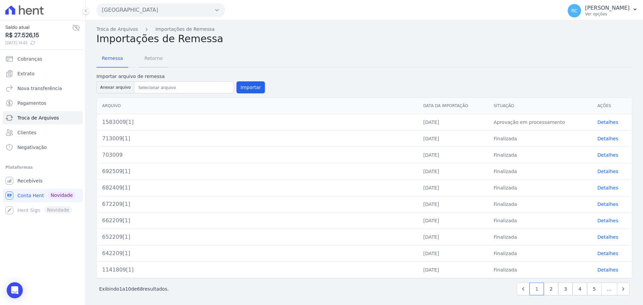
click at [160, 57] on span "Retorno" at bounding box center [153, 58] width 26 height 13
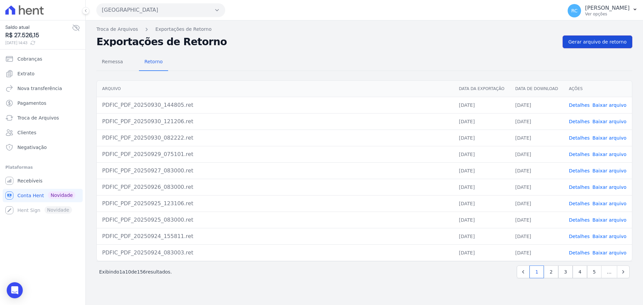
click at [596, 44] on span "Gerar arquivo de retorno" at bounding box center [597, 42] width 58 height 7
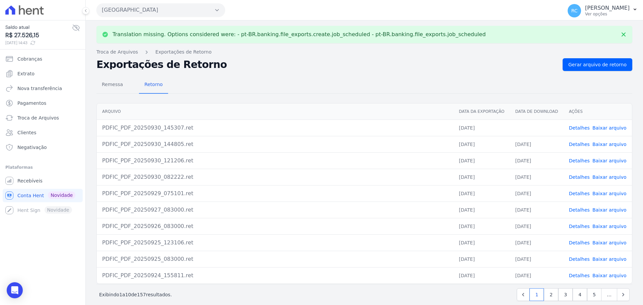
click at [597, 127] on link "Baixar arquivo" at bounding box center [610, 127] width 34 height 5
click at [569, 127] on link "Detalhes" at bounding box center [579, 127] width 21 height 5
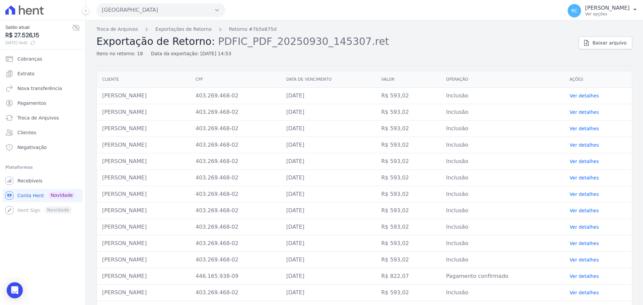
click at [144, 96] on td "LUCAS BRANDAO DOS SANTOS" at bounding box center [143, 96] width 93 height 16
click at [145, 96] on td "LUCAS BRANDAO DOS SANTOS" at bounding box center [143, 96] width 93 height 16
copy tr "LUCAS BRANDAO DOS SANTOS"
click at [177, 27] on link "Exportações de Retorno" at bounding box center [183, 29] width 56 height 7
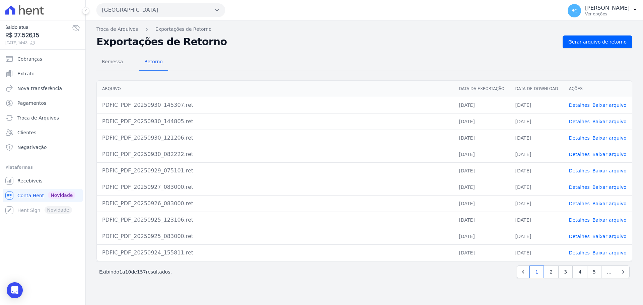
click at [613, 123] on link "Baixar arquivo" at bounding box center [610, 121] width 34 height 5
click at [583, 121] on link "Detalhes" at bounding box center [579, 121] width 21 height 5
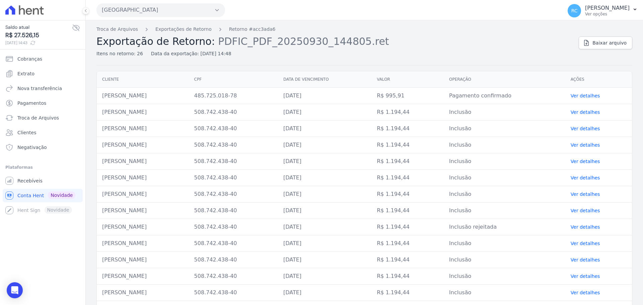
click at [172, 9] on button "[GEOGRAPHIC_DATA]" at bounding box center [160, 9] width 129 height 13
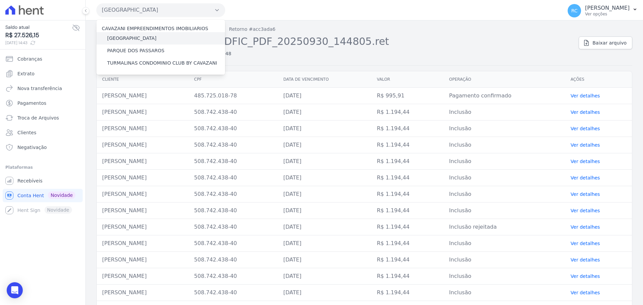
click at [144, 41] on label "[GEOGRAPHIC_DATA]" at bounding box center [131, 38] width 49 height 7
click at [0, 0] on input "[GEOGRAPHIC_DATA]" at bounding box center [0, 0] width 0 height 0
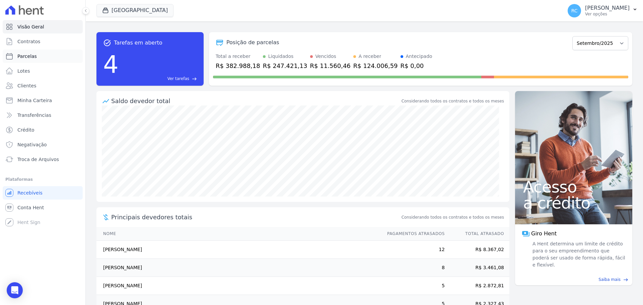
click at [40, 60] on link "Parcelas" at bounding box center [43, 56] width 80 height 13
select select
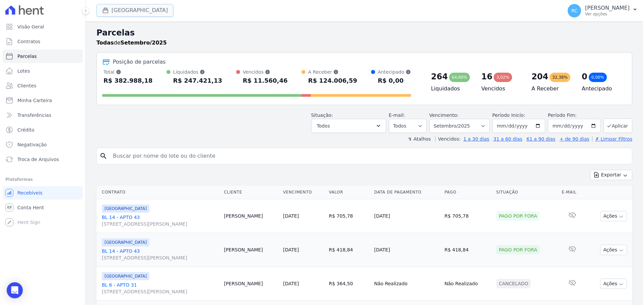
click at [129, 7] on button "[GEOGRAPHIC_DATA]" at bounding box center [134, 10] width 77 height 13
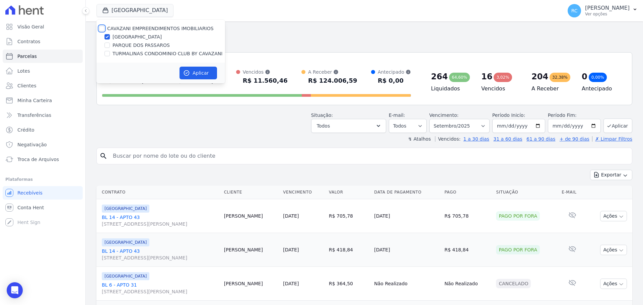
click at [100, 26] on input "CAVAZANI EMPREENDIMENTOS IMOBILIARIOS" at bounding box center [101, 28] width 5 height 5
checkbox input "true"
click at [187, 72] on icon "button" at bounding box center [186, 73] width 7 height 7
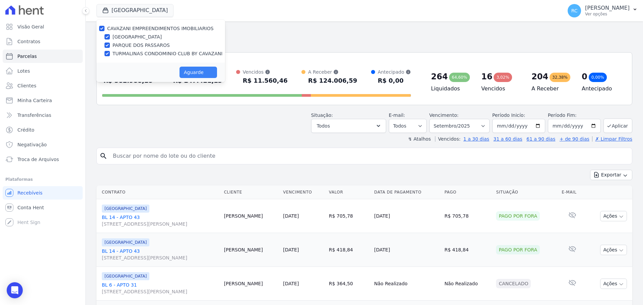
select select
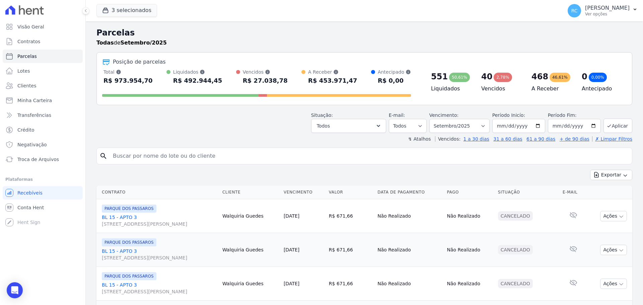
click at [159, 154] on input "search" at bounding box center [369, 155] width 521 height 13
paste input "[PERSON_NAME]"
type input "[PERSON_NAME]"
select select
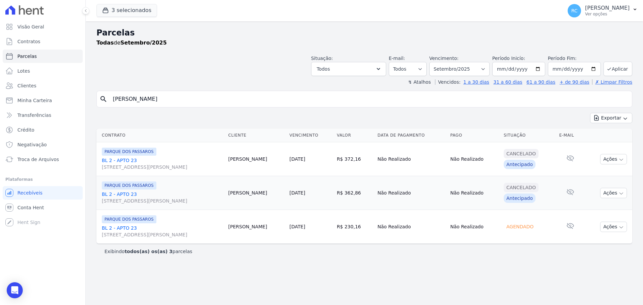
drag, startPoint x: 443, startPoint y: 122, endPoint x: 287, endPoint y: 294, distance: 231.7
click at [287, 294] on div "Parcelas Todas de Setembro/2025 Situação: Agendado Em Aberto Pago Processando C…" at bounding box center [364, 163] width 557 height 284
click at [18, 207] on span "Conta Hent" at bounding box center [30, 207] width 26 height 7
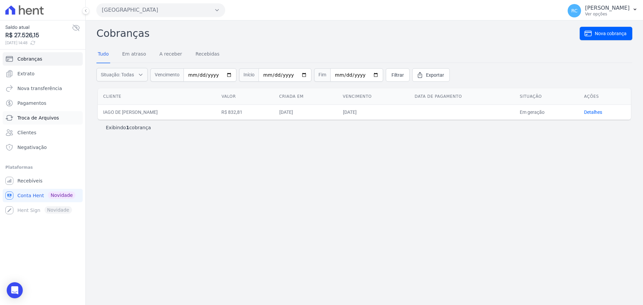
click at [35, 119] on span "Troca de Arquivos" at bounding box center [38, 118] width 42 height 7
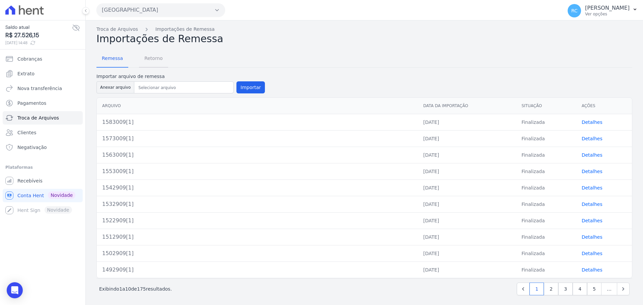
click at [153, 57] on span "Retorno" at bounding box center [153, 58] width 26 height 13
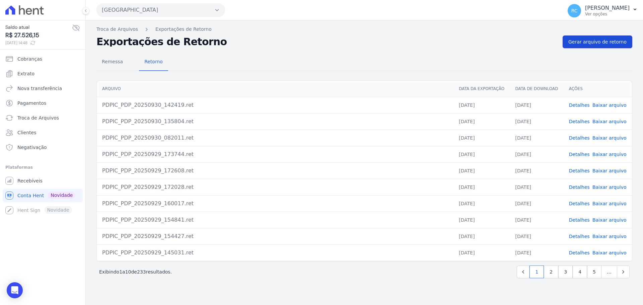
click at [598, 43] on span "Gerar arquivo de retorno" at bounding box center [597, 42] width 58 height 7
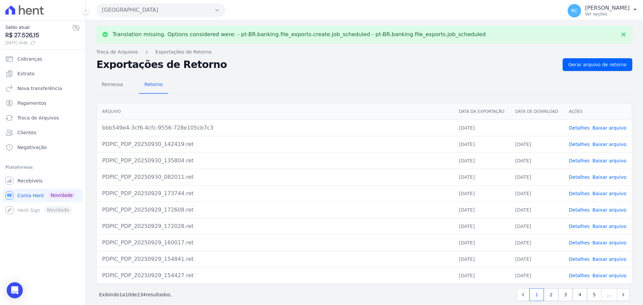
click at [598, 125] on link "Baixar arquivo" at bounding box center [610, 127] width 34 height 5
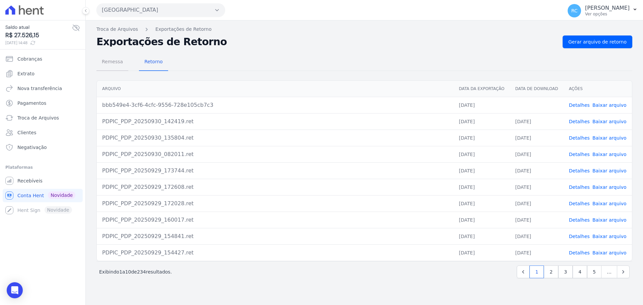
click at [109, 69] on link "Remessa" at bounding box center [112, 62] width 32 height 17
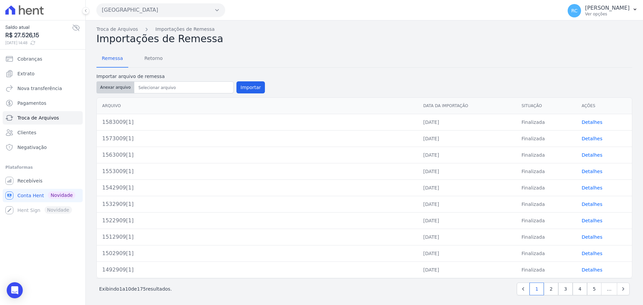
click at [114, 85] on button "Anexar arquivo" at bounding box center [115, 87] width 38 height 12
type input "1593009[1]"
click at [249, 88] on button "Importar" at bounding box center [250, 87] width 28 height 12
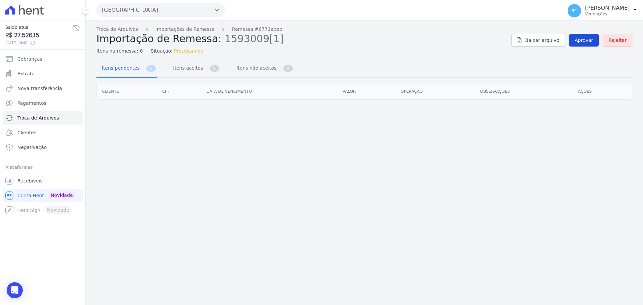
click at [588, 39] on span "Aprovar" at bounding box center [584, 40] width 18 height 7
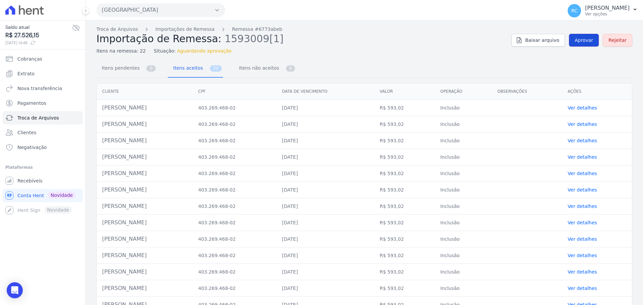
click at [588, 43] on span "Aprovar" at bounding box center [584, 40] width 18 height 7
click at [463, 43] on h2 "Importação de Remessa: 1593009[1]" at bounding box center [301, 39] width 410 height 12
click at [579, 36] on link "Aprovar" at bounding box center [584, 40] width 30 height 13
click at [569, 40] on link "Aprovar" at bounding box center [584, 40] width 30 height 13
click at [581, 38] on span "Aprovar" at bounding box center [584, 40] width 18 height 7
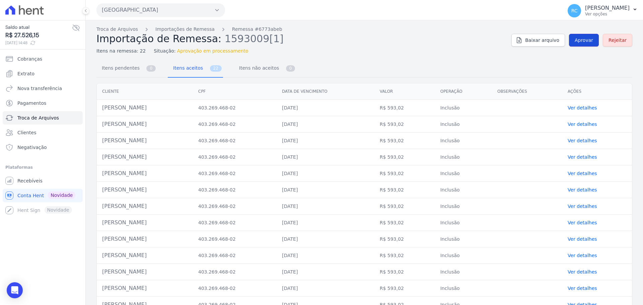
click at [577, 42] on span "Aprovar" at bounding box center [584, 40] width 18 height 7
click at [581, 38] on span "Aprovar" at bounding box center [584, 40] width 18 height 7
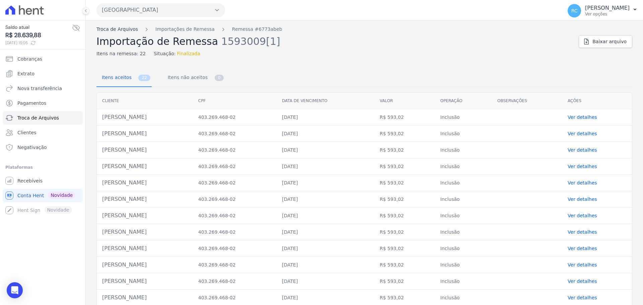
click at [116, 30] on link "Troca de Arquivos" at bounding box center [117, 29] width 42 height 7
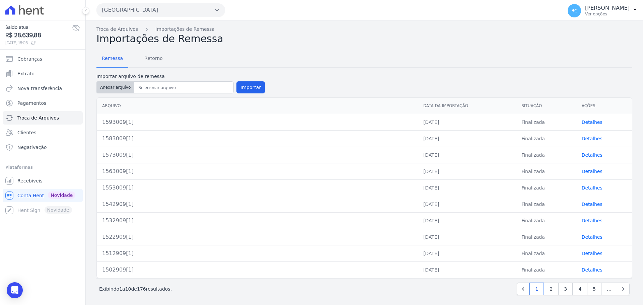
click at [117, 86] on button "Anexar arquivo" at bounding box center [115, 87] width 38 height 12
type input "1603009[1]"
click at [247, 85] on button "Importar" at bounding box center [250, 87] width 28 height 12
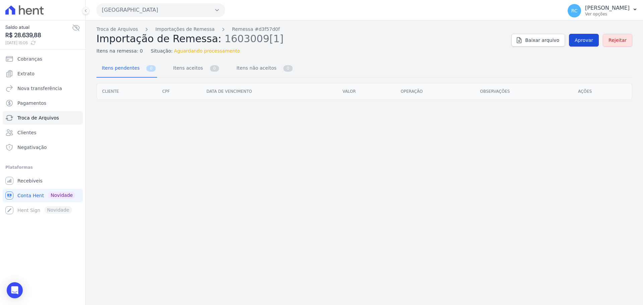
click at [589, 40] on span "Aprovar" at bounding box center [584, 40] width 18 height 7
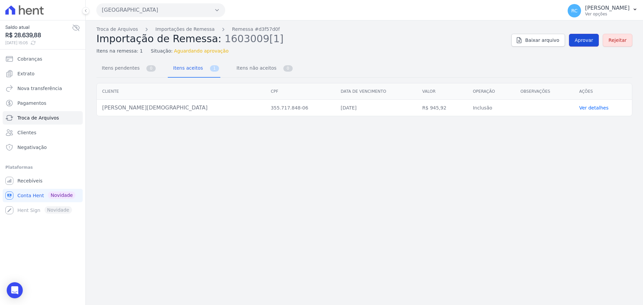
click at [580, 36] on link "Aprovar" at bounding box center [584, 40] width 30 height 13
click at [585, 44] on link "Aprovar" at bounding box center [584, 40] width 30 height 13
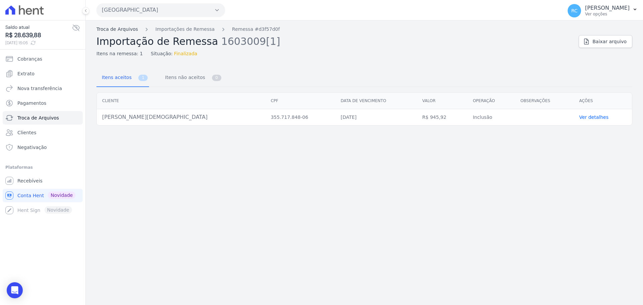
click at [126, 29] on link "Troca de Arquivos" at bounding box center [117, 29] width 42 height 7
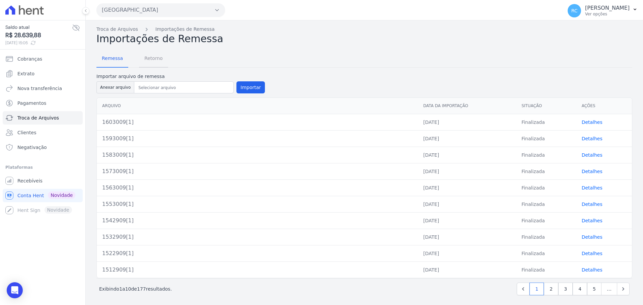
click at [155, 59] on span "Retorno" at bounding box center [153, 58] width 26 height 13
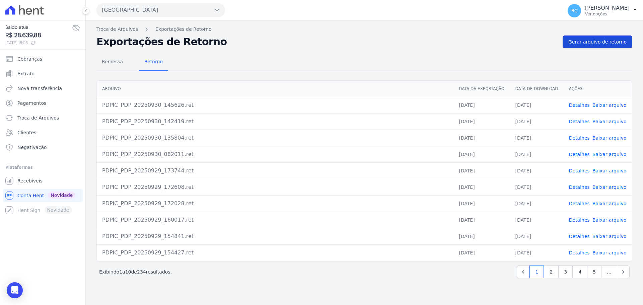
click at [590, 46] on link "Gerar arquivo de retorno" at bounding box center [598, 42] width 70 height 13
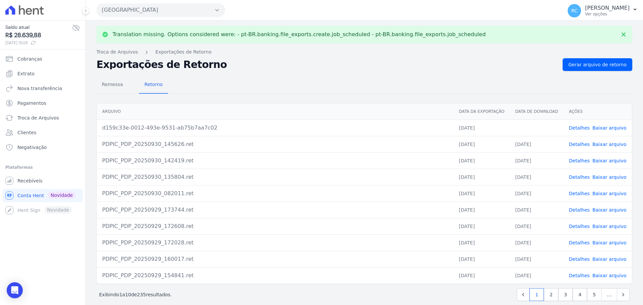
click at [604, 128] on link "Baixar arquivo" at bounding box center [610, 127] width 34 height 5
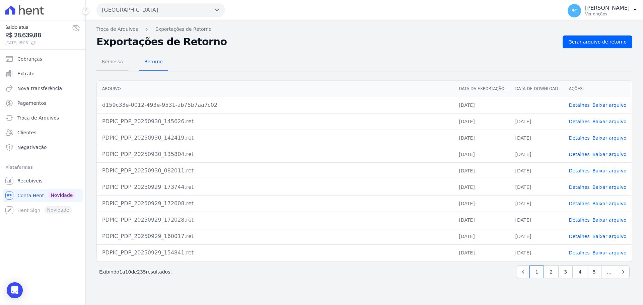
click at [103, 61] on span "Remessa" at bounding box center [112, 61] width 29 height 13
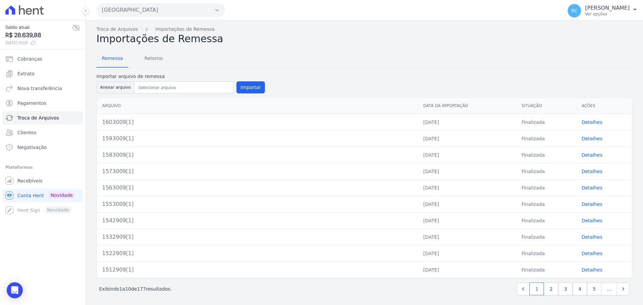
drag, startPoint x: 90, startPoint y: 89, endPoint x: 96, endPoint y: 88, distance: 5.5
click at [96, 88] on div "Troca de Arquivos Importações de Remessa Importações de Remessa Remessa Retorno…" at bounding box center [364, 163] width 557 height 287
drag, startPoint x: 96, startPoint y: 88, endPoint x: 113, endPoint y: 87, distance: 17.1
click at [96, 88] on div "Troca de Arquivos Importações de Remessa Importações de Remessa Remessa Retorno…" at bounding box center [364, 163] width 557 height 287
click at [113, 87] on button "Anexar arquivo" at bounding box center [115, 87] width 38 height 12
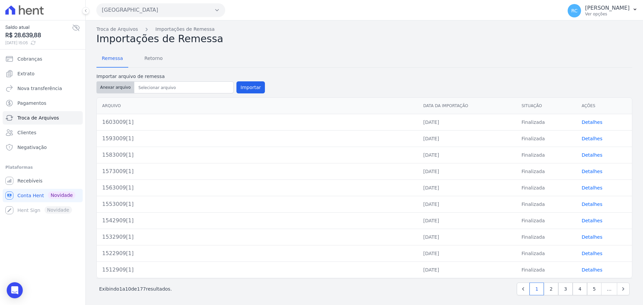
type input "1613009[1]"
click at [244, 86] on button "Importar" at bounding box center [250, 87] width 28 height 12
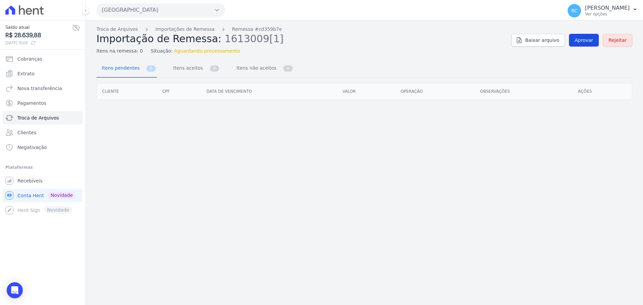
click at [583, 37] on span "Aprovar" at bounding box center [584, 40] width 18 height 7
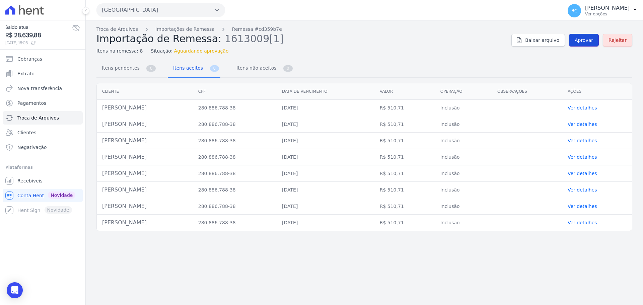
click at [577, 41] on link "Aprovar" at bounding box center [584, 40] width 30 height 13
click at [587, 44] on link "Aprovar" at bounding box center [584, 40] width 30 height 13
click at [586, 45] on link "Aprovar" at bounding box center [584, 40] width 30 height 13
click at [574, 43] on link "Aprovar" at bounding box center [584, 40] width 30 height 13
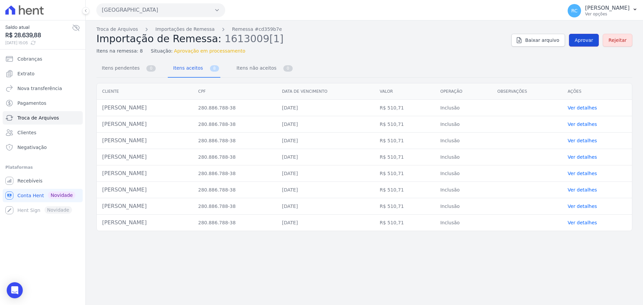
click at [575, 42] on link "Aprovar" at bounding box center [584, 40] width 30 height 13
click at [573, 41] on link "Aprovar" at bounding box center [584, 40] width 30 height 13
click at [592, 43] on span "Aprovar" at bounding box center [584, 40] width 18 height 7
click at [584, 40] on span "Aprovar" at bounding box center [584, 40] width 18 height 7
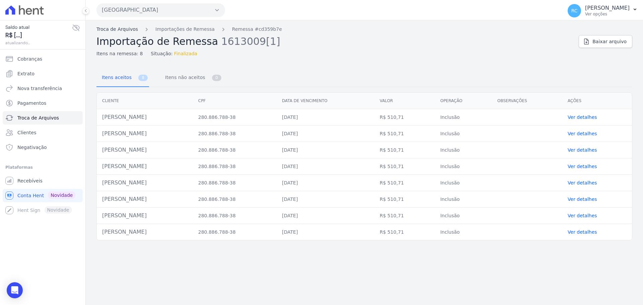
click at [111, 32] on link "Troca de Arquivos" at bounding box center [117, 29] width 42 height 7
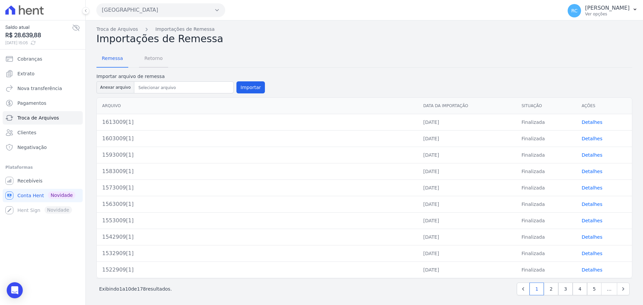
click at [149, 54] on span "Retorno" at bounding box center [153, 58] width 26 height 13
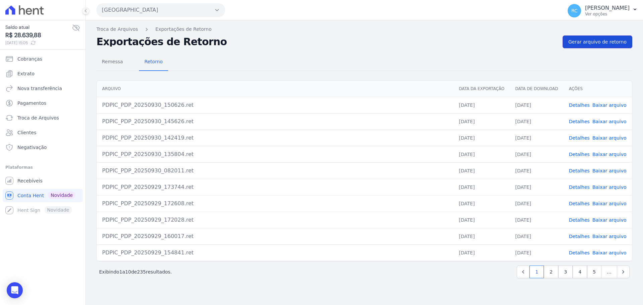
click at [600, 47] on link "Gerar arquivo de retorno" at bounding box center [598, 42] width 70 height 13
click at [596, 45] on span "Gerar arquivo de retorno" at bounding box center [597, 42] width 58 height 7
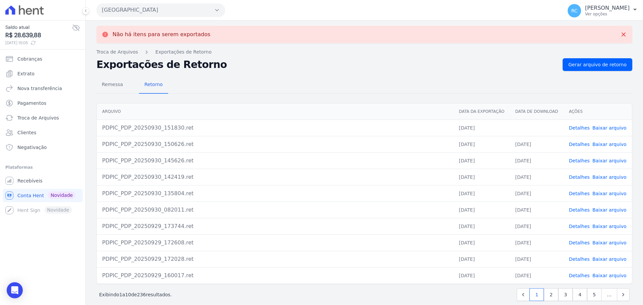
click at [598, 127] on link "Baixar arquivo" at bounding box center [610, 127] width 34 height 5
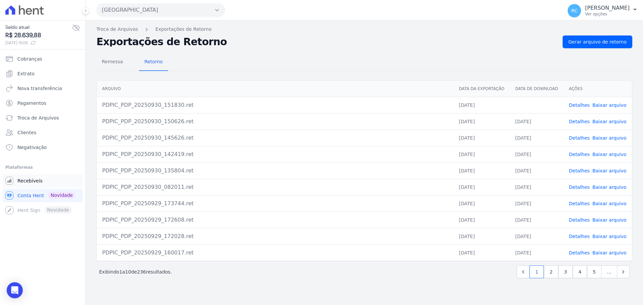
click at [35, 184] on link "Recebíveis" at bounding box center [43, 180] width 80 height 13
click at [43, 185] on link "Recebíveis" at bounding box center [43, 180] width 80 height 13
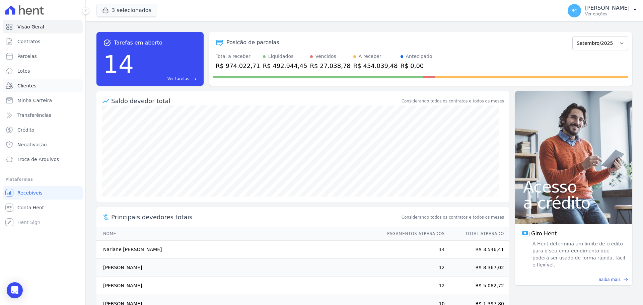
click at [34, 86] on span "Clientes" at bounding box center [26, 85] width 19 height 7
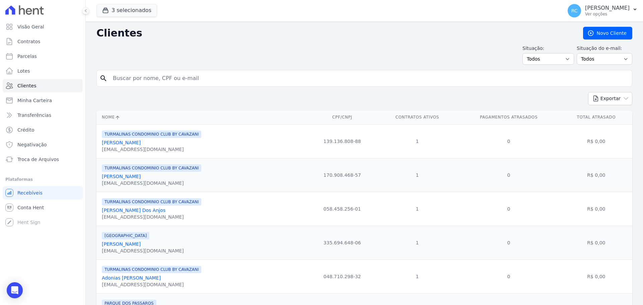
drag, startPoint x: 164, startPoint y: 77, endPoint x: 211, endPoint y: 71, distance: 47.7
click at [166, 77] on input "search" at bounding box center [369, 78] width 521 height 13
paste input "[PERSON_NAME]"
type input "[PERSON_NAME]"
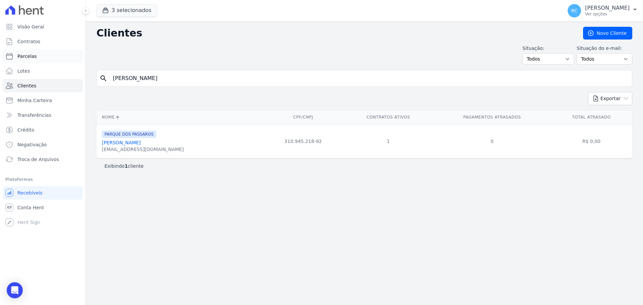
click at [42, 57] on link "Parcelas" at bounding box center [43, 56] width 80 height 13
click at [27, 209] on span "Conta Hent" at bounding box center [30, 207] width 26 height 7
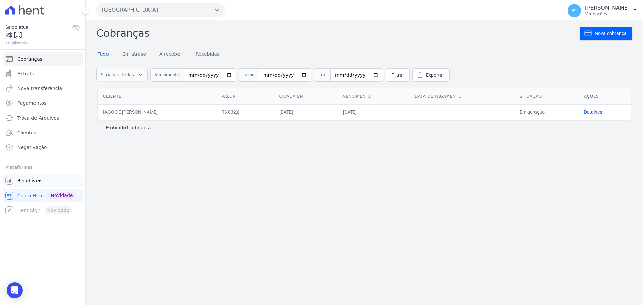
select select
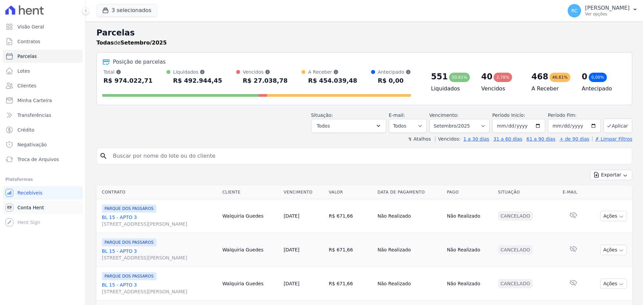
click at [41, 208] on span "Conta Hent" at bounding box center [30, 207] width 26 height 7
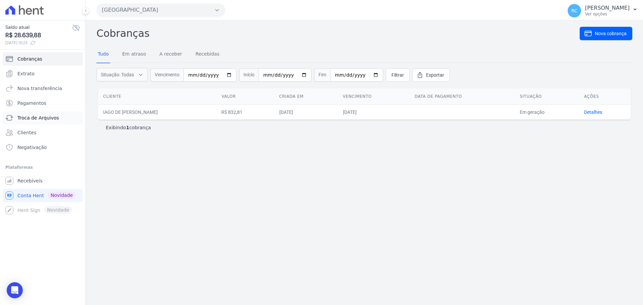
click at [45, 116] on span "Troca de Arquivos" at bounding box center [38, 118] width 42 height 7
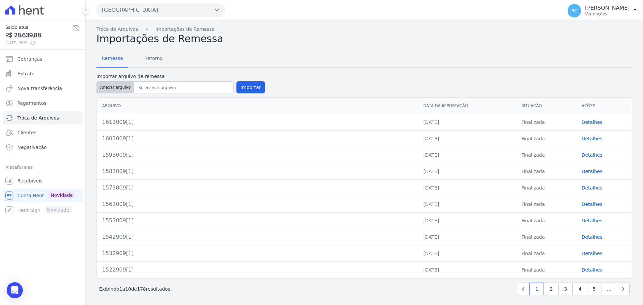
click at [118, 89] on button "Anexar arquivo" at bounding box center [115, 87] width 38 height 12
click at [116, 88] on button "Anexar arquivo" at bounding box center [115, 87] width 38 height 12
type input "1623009[1]"
click at [244, 82] on button "Importar" at bounding box center [250, 87] width 28 height 12
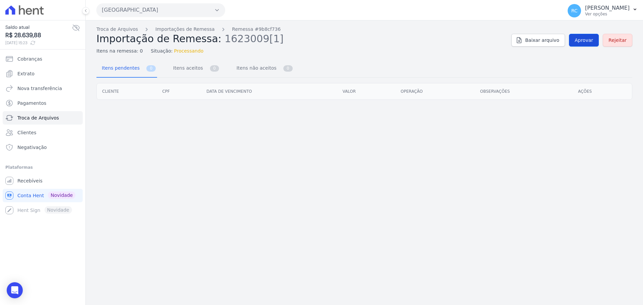
drag, startPoint x: 583, startPoint y: 47, endPoint x: 586, endPoint y: 42, distance: 5.9
click at [583, 47] on div "Troca de Arquivos Importações de Remessa Remessa #9b8cf736 Importação de Remess…" at bounding box center [364, 40] width 536 height 29
click at [586, 42] on span "Aprovar" at bounding box center [584, 40] width 18 height 7
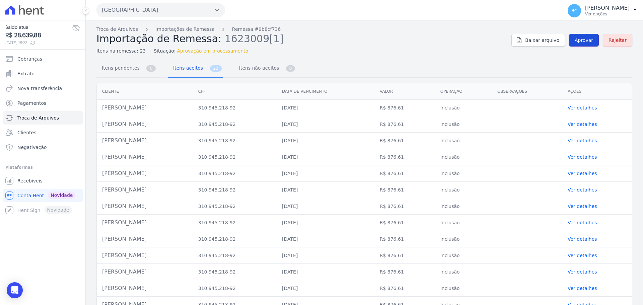
click at [582, 37] on link "Aprovar" at bounding box center [584, 40] width 30 height 13
click at [583, 42] on span "Aprovar" at bounding box center [584, 40] width 18 height 7
click at [582, 43] on span "Aprovar" at bounding box center [584, 40] width 18 height 7
click at [456, 42] on h2 "Importação de Remessa: 1623009[1]" at bounding box center [301, 39] width 410 height 12
click at [572, 42] on link "Aprovar" at bounding box center [584, 40] width 30 height 13
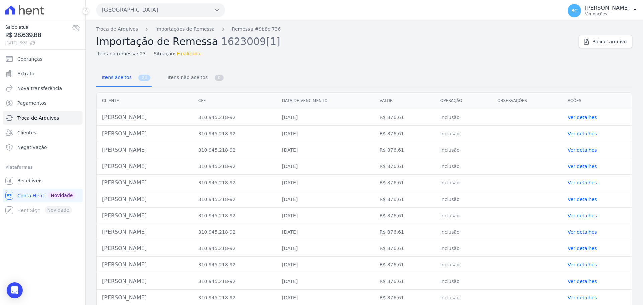
click at [126, 25] on div "Troca de Arquivos Importações de Remessa Remessa #9b8cf736 Importação de Remess…" at bounding box center [364, 256] width 557 height 472
click at [118, 30] on link "Troca de Arquivos" at bounding box center [117, 29] width 42 height 7
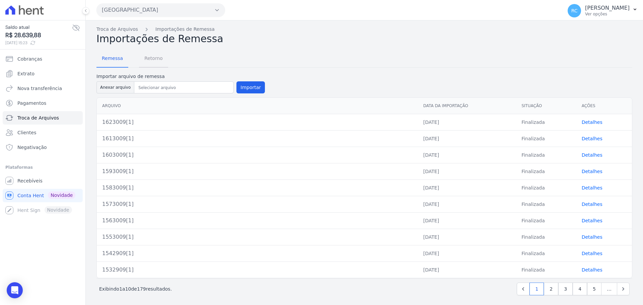
click at [157, 55] on span "Retorno" at bounding box center [153, 58] width 26 height 13
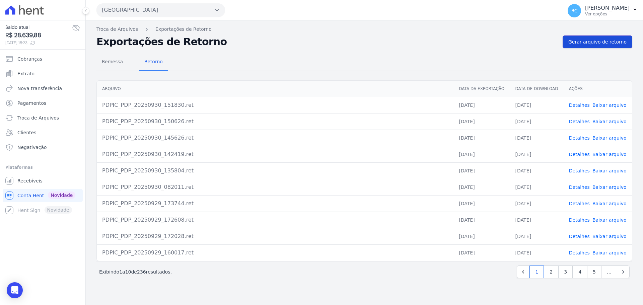
click at [594, 36] on link "Gerar arquivo de retorno" at bounding box center [598, 42] width 70 height 13
click at [592, 40] on span "Gerar arquivo de retorno" at bounding box center [597, 42] width 58 height 7
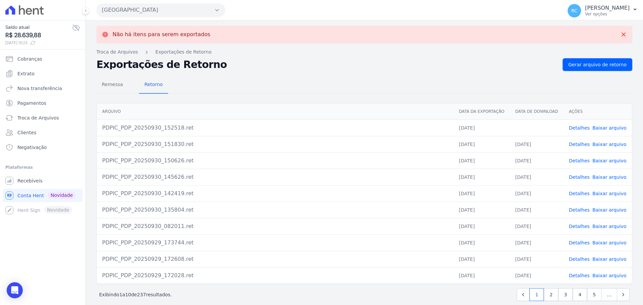
click at [598, 129] on link "Baixar arquivo" at bounding box center [610, 127] width 34 height 5
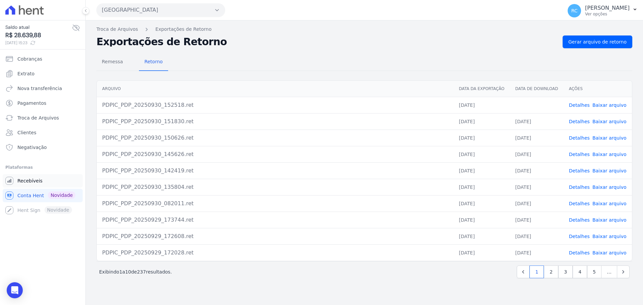
click at [36, 179] on span "Recebíveis" at bounding box center [29, 181] width 25 height 7
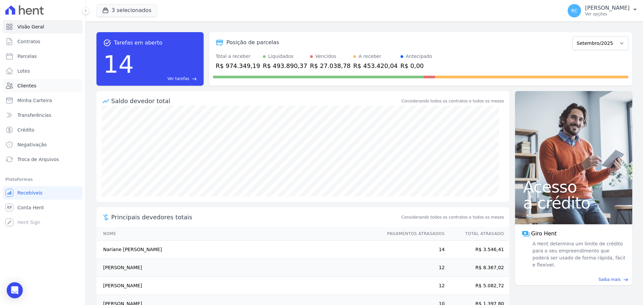
click at [36, 86] on link "Clientes" at bounding box center [43, 85] width 80 height 13
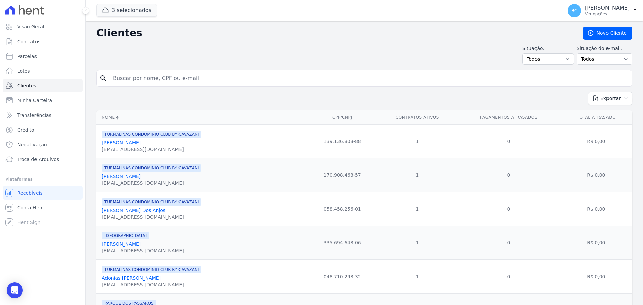
click at [161, 75] on input "search" at bounding box center [369, 78] width 521 height 13
paste input "[PERSON_NAME]"
type input "[PERSON_NAME]"
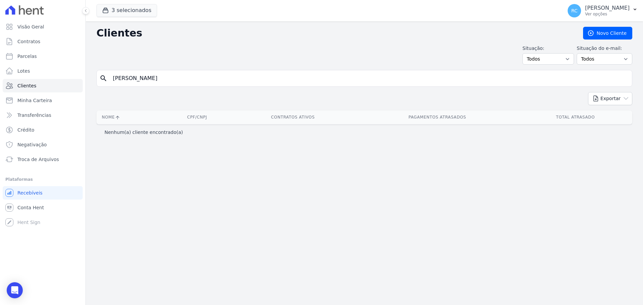
paste input "[PERSON_NAME]"
click at [25, 100] on div "Visão Geral Contratos [GEOGRAPHIC_DATA] Lotes Clientes Minha Carteira Transferê…" at bounding box center [321, 152] width 643 height 305
type input "[PERSON_NAME]"
click at [145, 79] on input "[PERSON_NAME]" at bounding box center [369, 78] width 521 height 13
drag, startPoint x: 156, startPoint y: 77, endPoint x: 263, endPoint y: 66, distance: 107.0
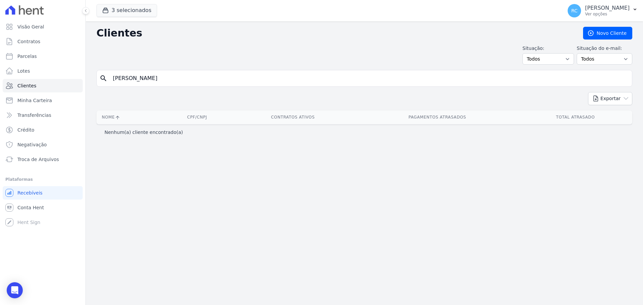
click at [263, 66] on div "Clientes [GEOGRAPHIC_DATA] Situação: Todos Adimplentes Inadimplentes Situação d…" at bounding box center [364, 163] width 557 height 284
type input "[PERSON_NAME]"
drag, startPoint x: 199, startPoint y: 77, endPoint x: 59, endPoint y: 96, distance: 140.9
click at [57, 96] on div "Visão Geral Contratos [GEOGRAPHIC_DATA] Lotes Clientes Minha Carteira Transferê…" at bounding box center [321, 152] width 643 height 305
paste input "ARIA DA SOLIDADE [PERSON_NAME]"
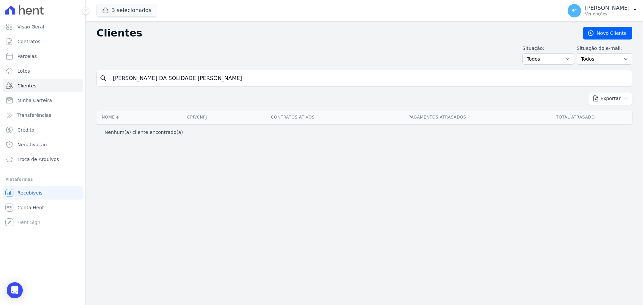
type input "[PERSON_NAME] DA SOLIDADE [PERSON_NAME]"
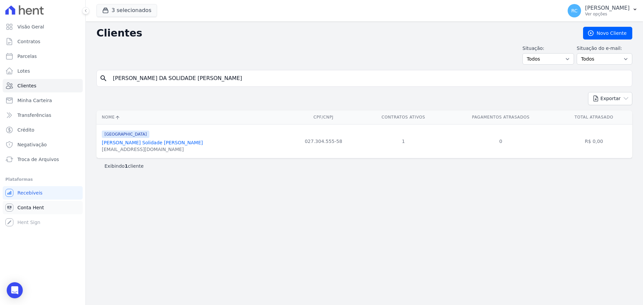
click at [29, 209] on span "Conta Hent" at bounding box center [30, 207] width 26 height 7
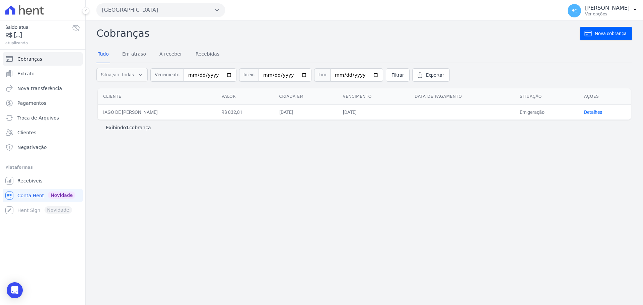
click at [194, 4] on button "[GEOGRAPHIC_DATA]" at bounding box center [160, 9] width 129 height 13
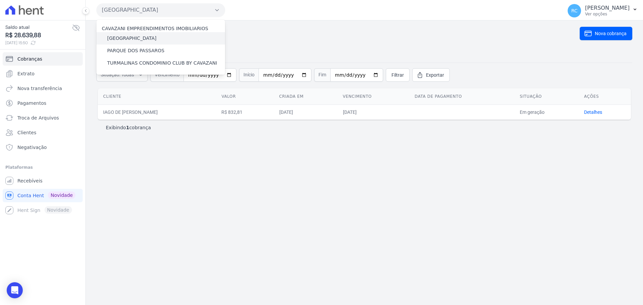
click at [138, 38] on label "[GEOGRAPHIC_DATA]" at bounding box center [131, 38] width 49 height 7
click at [0, 0] on input "[GEOGRAPHIC_DATA]" at bounding box center [0, 0] width 0 height 0
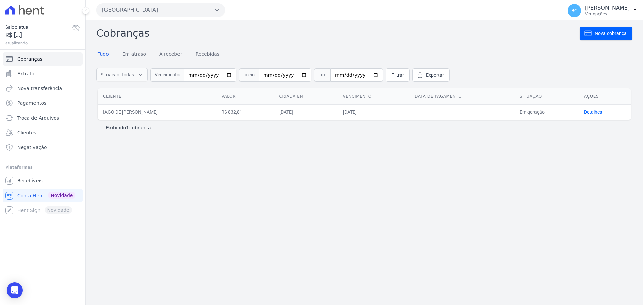
click at [191, 7] on button "[GEOGRAPHIC_DATA]" at bounding box center [160, 9] width 129 height 13
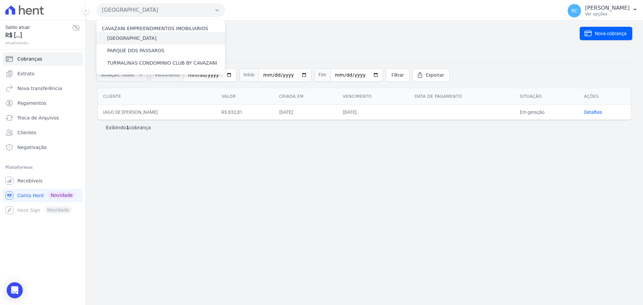
click at [137, 37] on label "[GEOGRAPHIC_DATA]" at bounding box center [131, 38] width 49 height 7
click at [0, 0] on input "[GEOGRAPHIC_DATA]" at bounding box center [0, 0] width 0 height 0
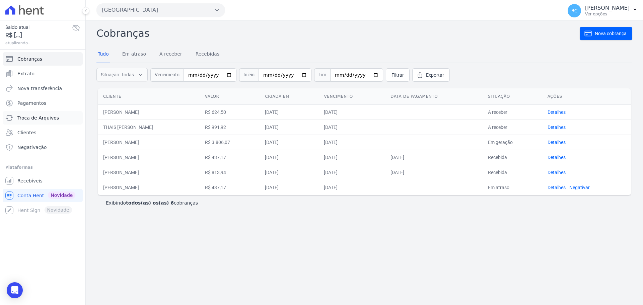
click at [54, 113] on link "Troca de Arquivos" at bounding box center [43, 117] width 80 height 13
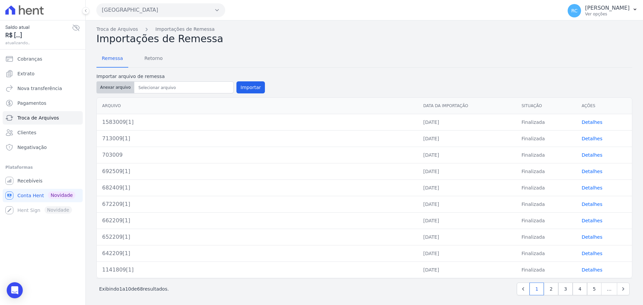
click at [116, 87] on button "Anexar arquivo" at bounding box center [115, 87] width 38 height 12
type input "723009[1]"
click at [240, 87] on button "Importar" at bounding box center [250, 87] width 28 height 12
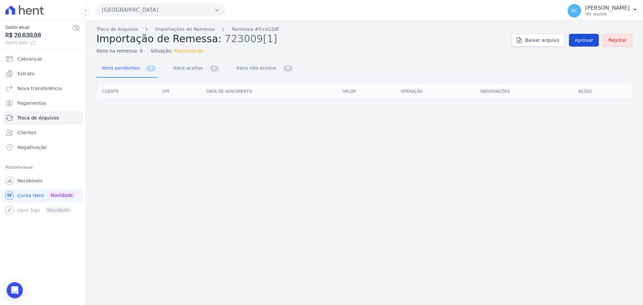
click at [590, 44] on link "Aprovar" at bounding box center [584, 40] width 30 height 13
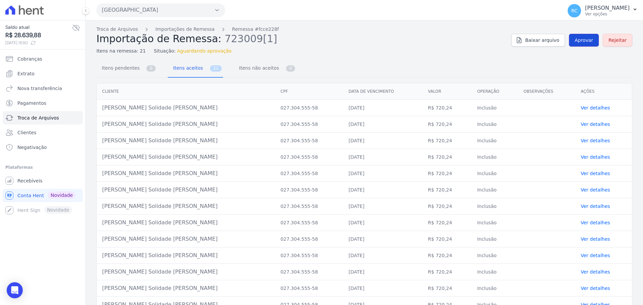
click at [581, 42] on span "Aprovar" at bounding box center [584, 40] width 18 height 7
click at [581, 34] on link "Aprovar" at bounding box center [584, 40] width 30 height 13
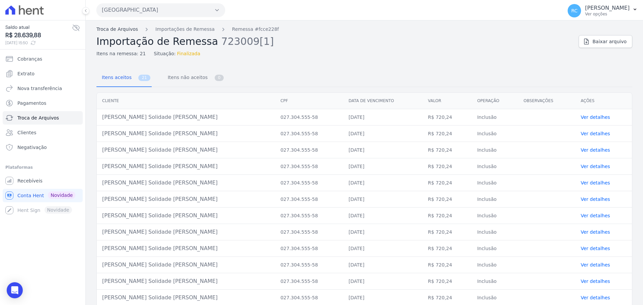
click at [117, 30] on link "Troca de Arquivos" at bounding box center [117, 29] width 42 height 7
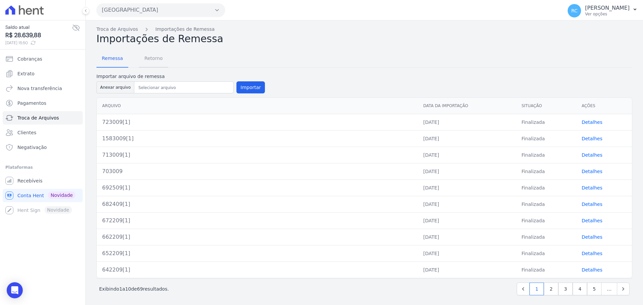
click at [156, 57] on span "Retorno" at bounding box center [153, 58] width 26 height 13
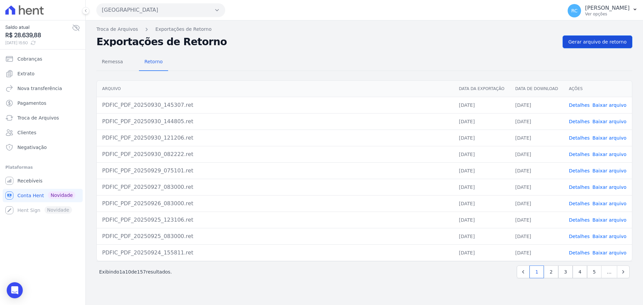
drag, startPoint x: 588, startPoint y: 35, endPoint x: 586, endPoint y: 37, distance: 3.6
click at [587, 36] on div "Troca de Arquivos Exportações de Retorno Exportações de Retorno Gerar arquivo d…" at bounding box center [364, 162] width 557 height 285
click at [584, 40] on span "Gerar arquivo de retorno" at bounding box center [597, 42] width 58 height 7
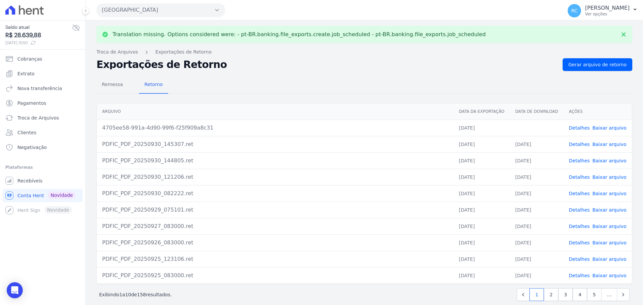
click at [606, 127] on link "Baixar arquivo" at bounding box center [610, 127] width 34 height 5
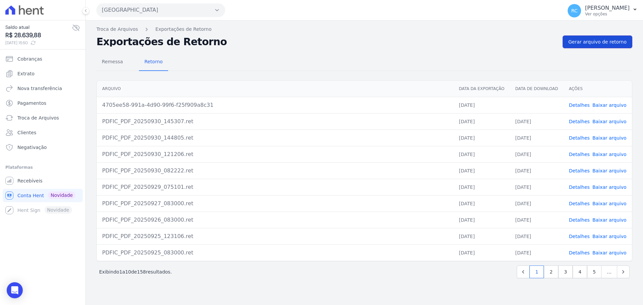
click at [605, 43] on span "Gerar arquivo de retorno" at bounding box center [597, 42] width 58 height 7
click at [364, 292] on div "Não há itens para serem exportados Troca de [GEOGRAPHIC_DATA] Exportações de Re…" at bounding box center [364, 162] width 557 height 285
